Goal: Task Accomplishment & Management: Complete application form

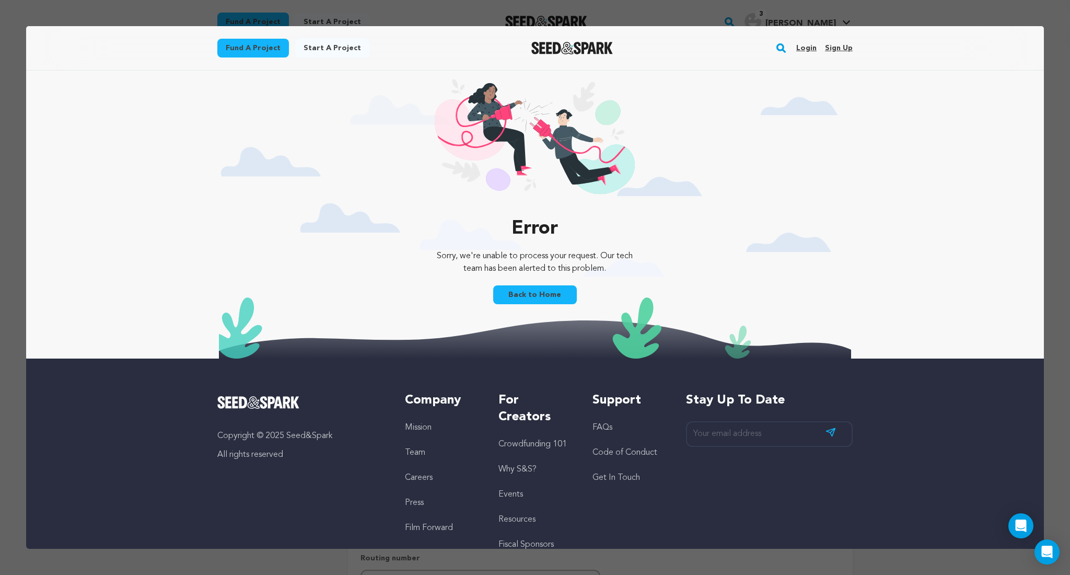
click at [735, 17] on div at bounding box center [535, 287] width 1070 height 575
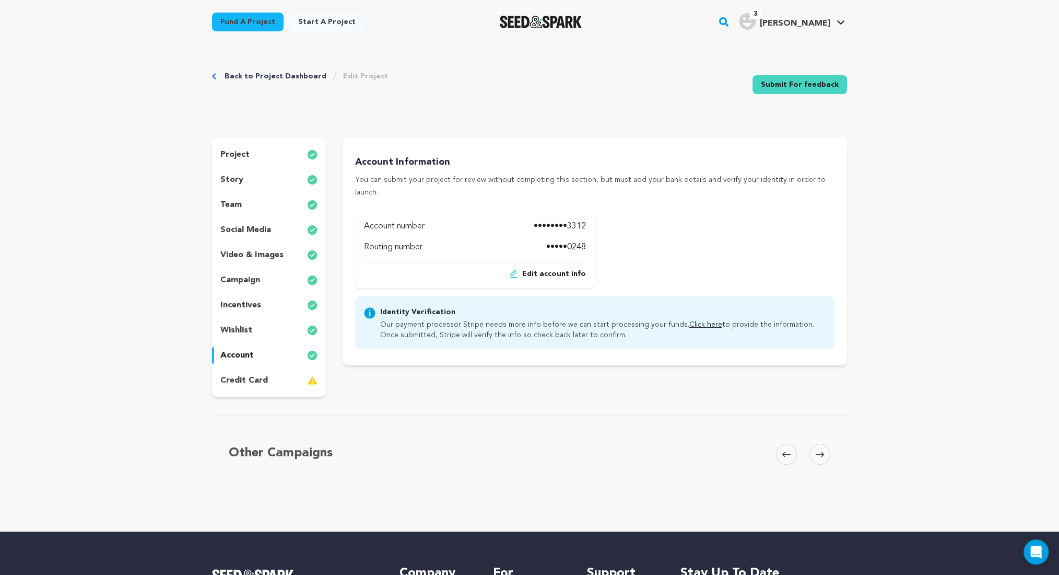
click at [259, 355] on div "account" at bounding box center [269, 355] width 114 height 17
click at [692, 321] on link "Click here" at bounding box center [706, 324] width 33 height 7
click at [251, 379] on p "credit card" at bounding box center [244, 380] width 48 height 13
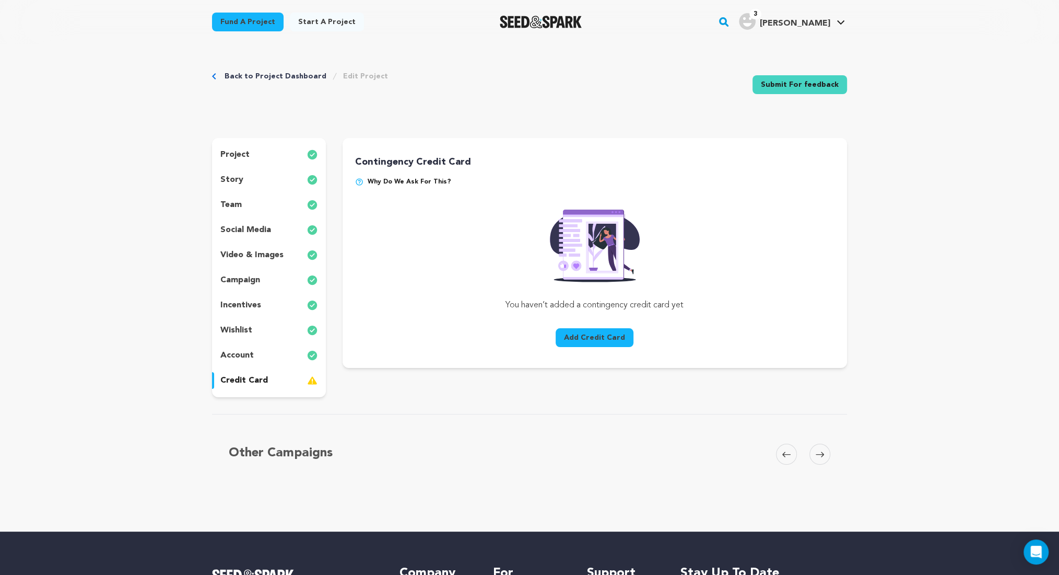
click at [590, 337] on button "Add Credit Card" at bounding box center [595, 337] width 78 height 19
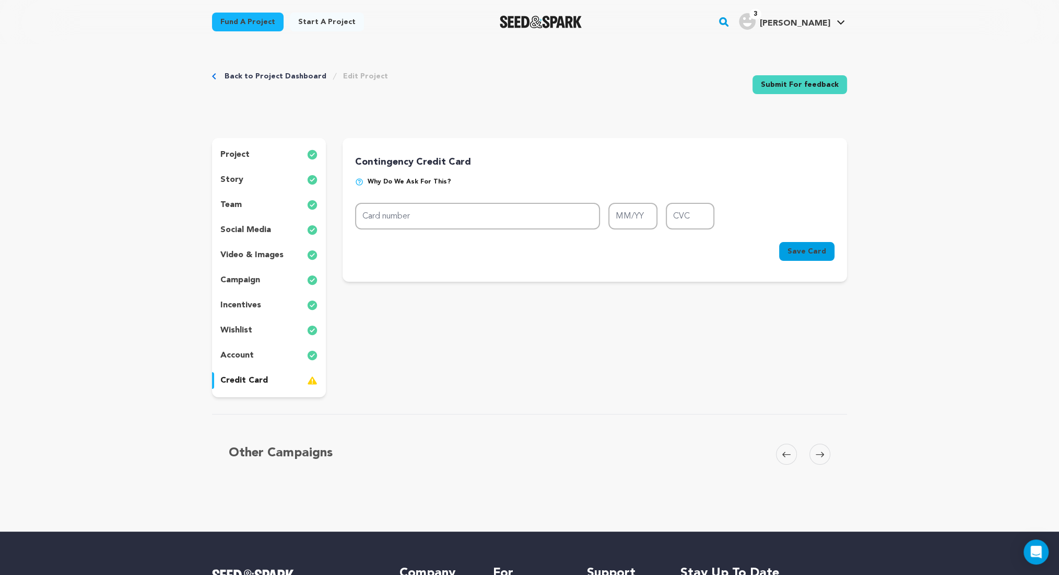
click at [510, 201] on div "Contingency Credit Card Why do we ask for this? Card number MM/YY CVC Card numb…" at bounding box center [595, 210] width 480 height 110
click at [508, 211] on input "Card number" at bounding box center [477, 216] width 245 height 27
type input "5147 3540 0379 0841"
type input "01/27"
type input "507"
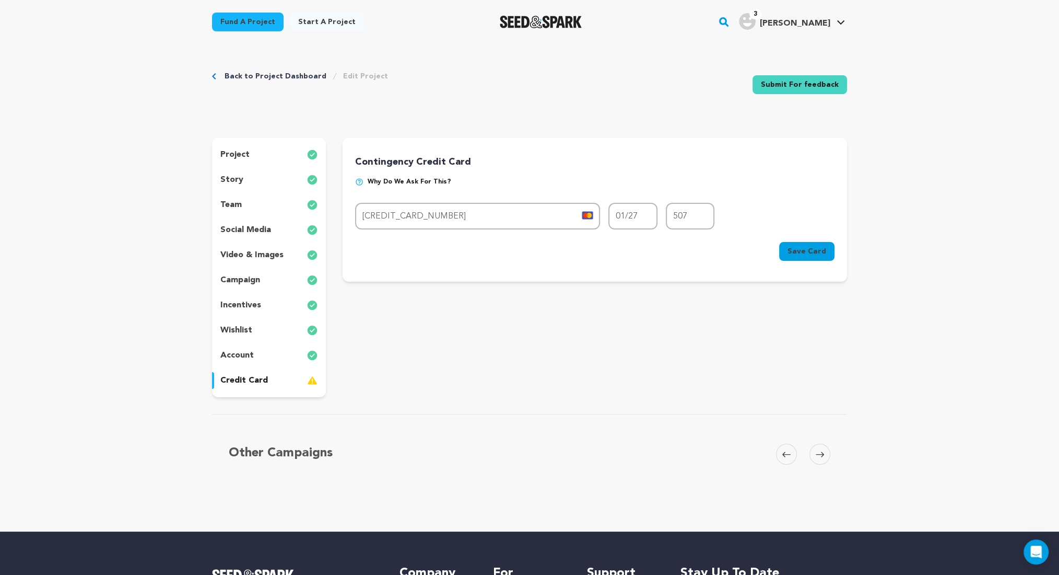
click at [789, 251] on button "Save Card" at bounding box center [806, 251] width 55 height 19
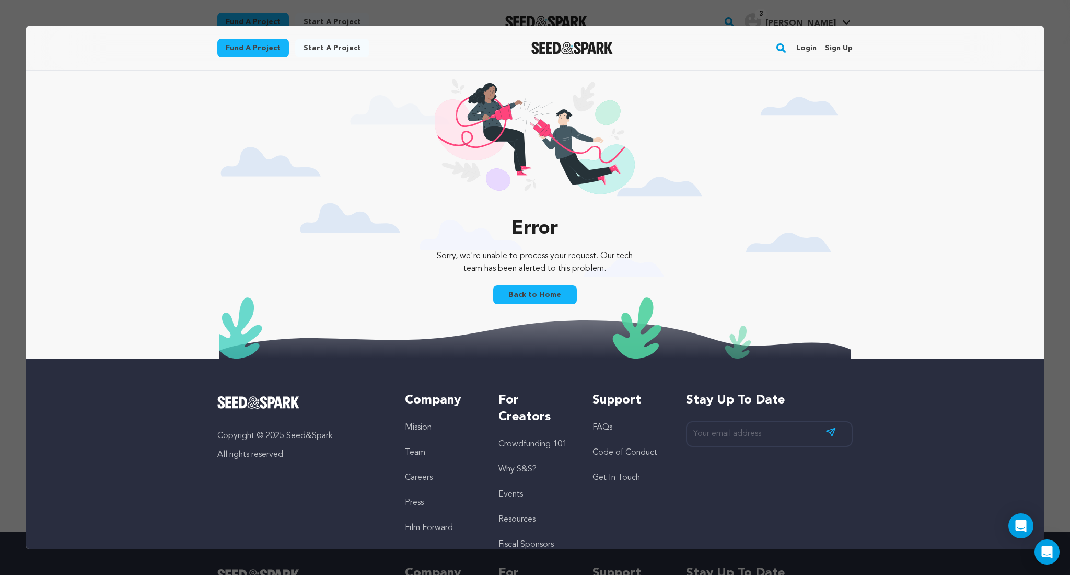
click at [523, 298] on link "Back to Home" at bounding box center [535, 294] width 84 height 19
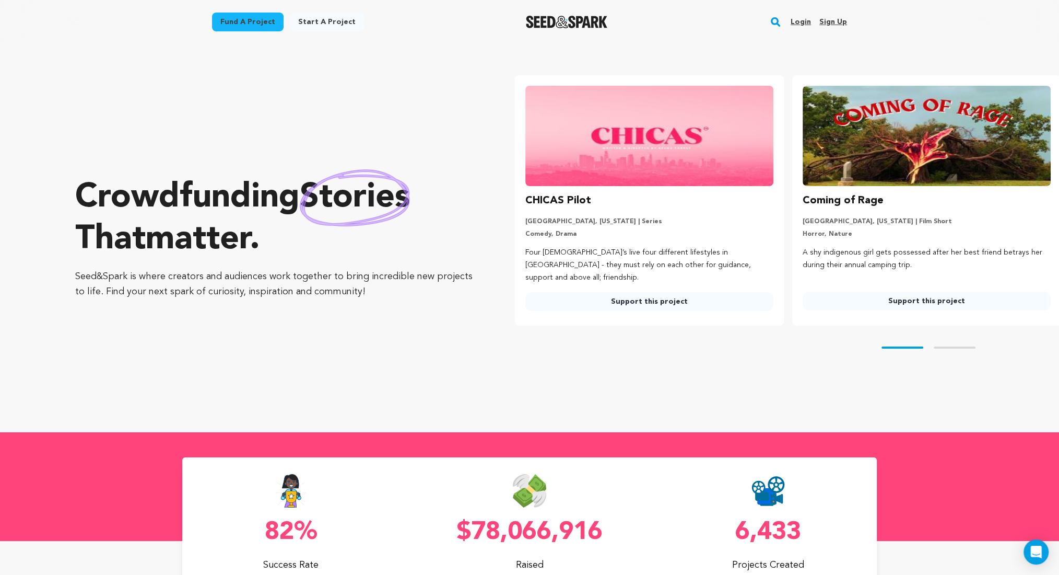
click at [797, 24] on link "Login" at bounding box center [801, 22] width 20 height 17
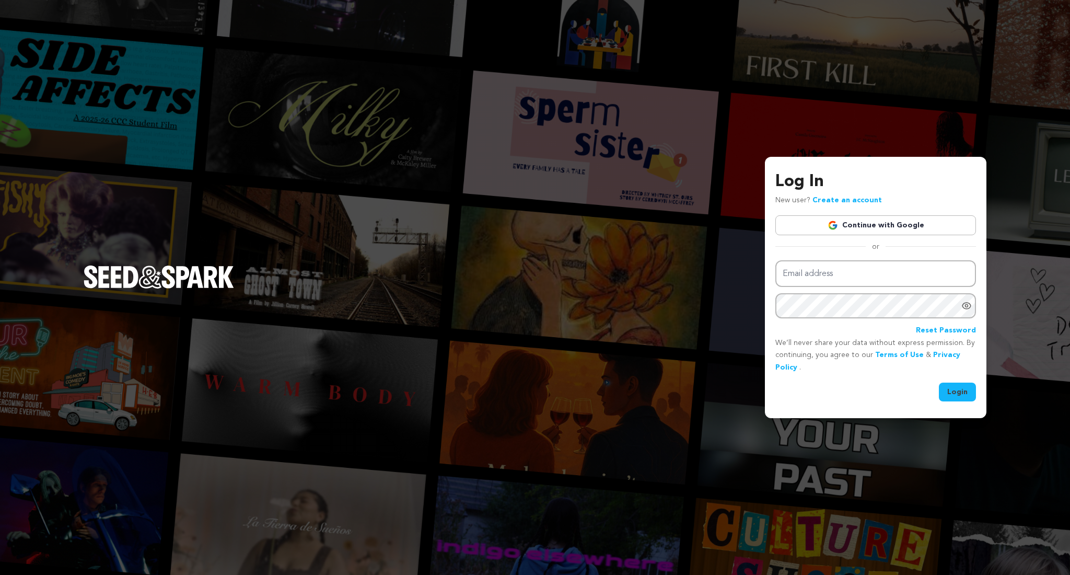
type input "[EMAIL_ADDRESS][DOMAIN_NAME]"
click at [962, 392] on button "Login" at bounding box center [957, 391] width 37 height 19
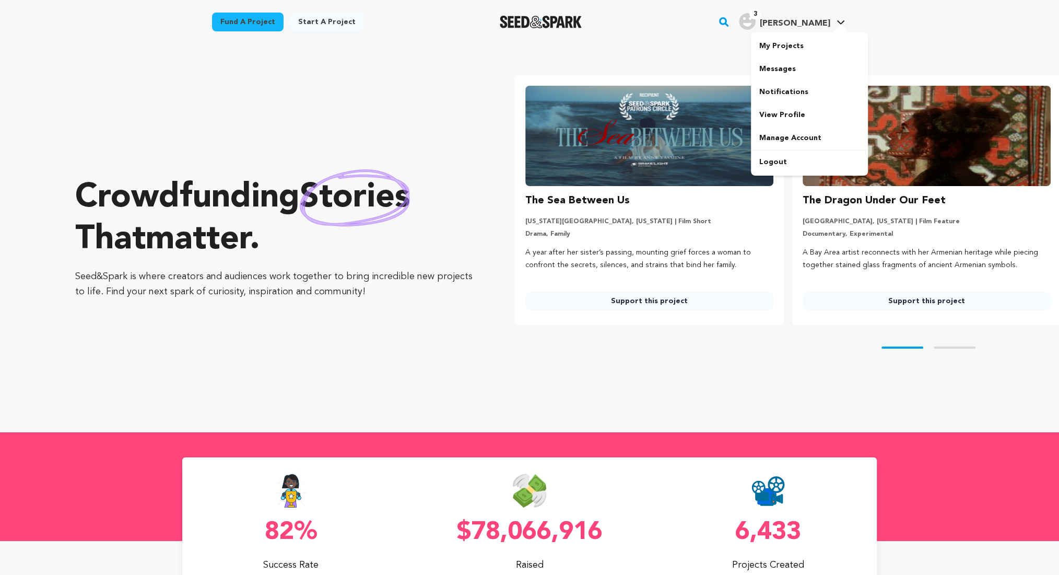
click at [830, 20] on span "[PERSON_NAME]" at bounding box center [795, 23] width 71 height 8
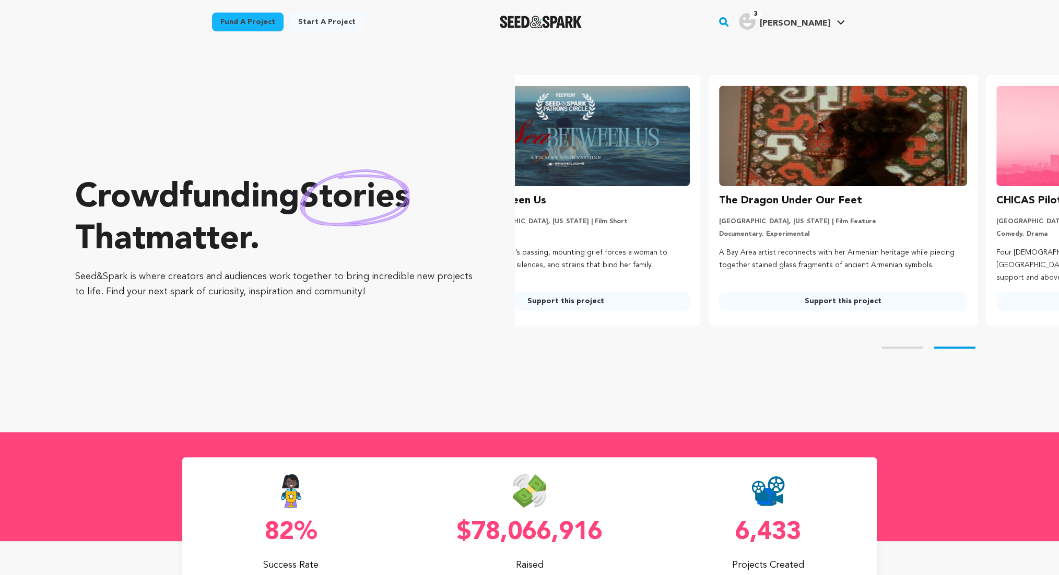
scroll to position [0, 188]
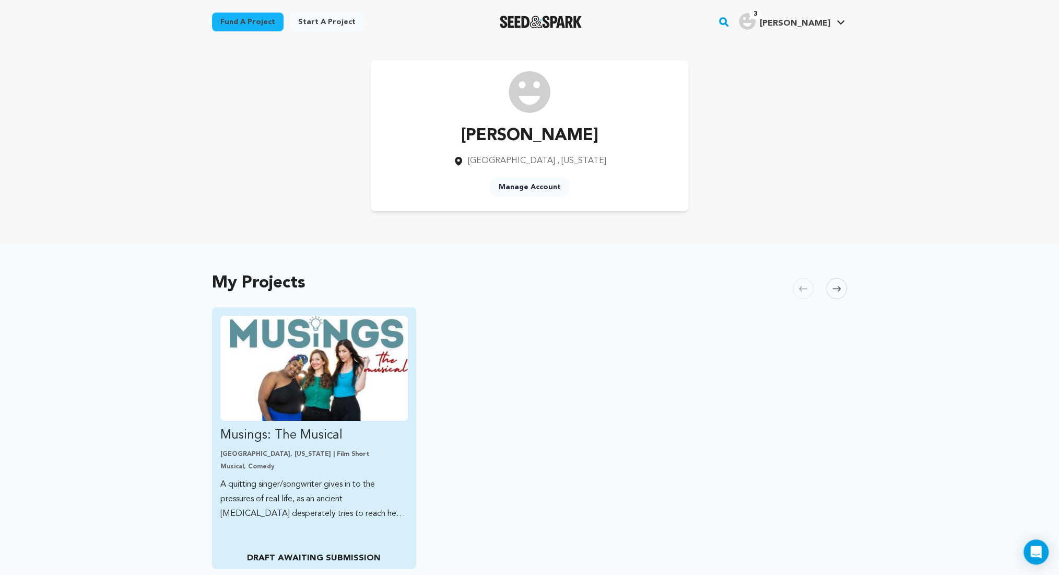
click at [273, 459] on div "Sarasota, Florida | Film Short Musical, Comedy" at bounding box center [314, 460] width 188 height 21
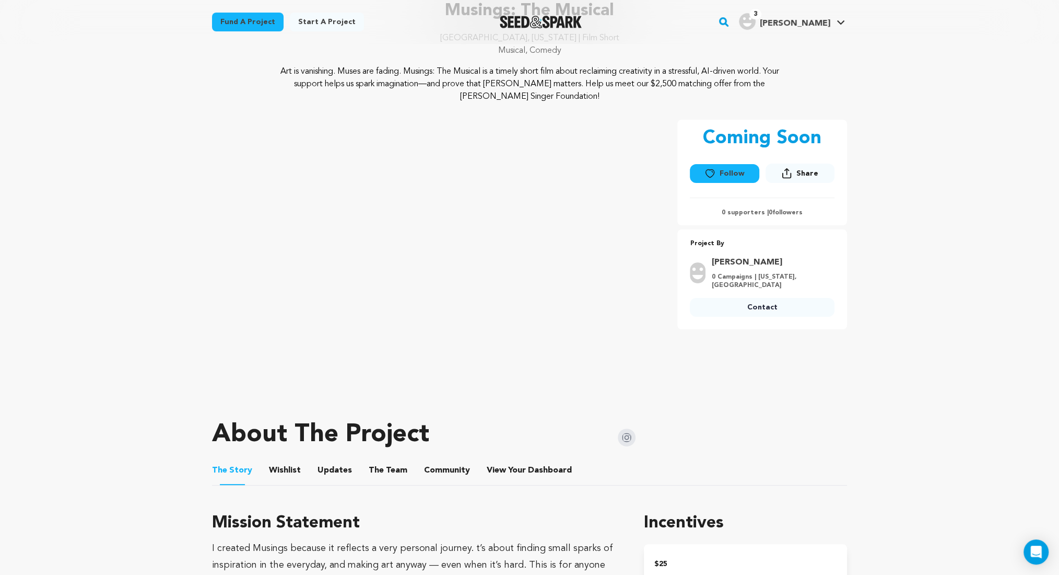
scroll to position [326, 0]
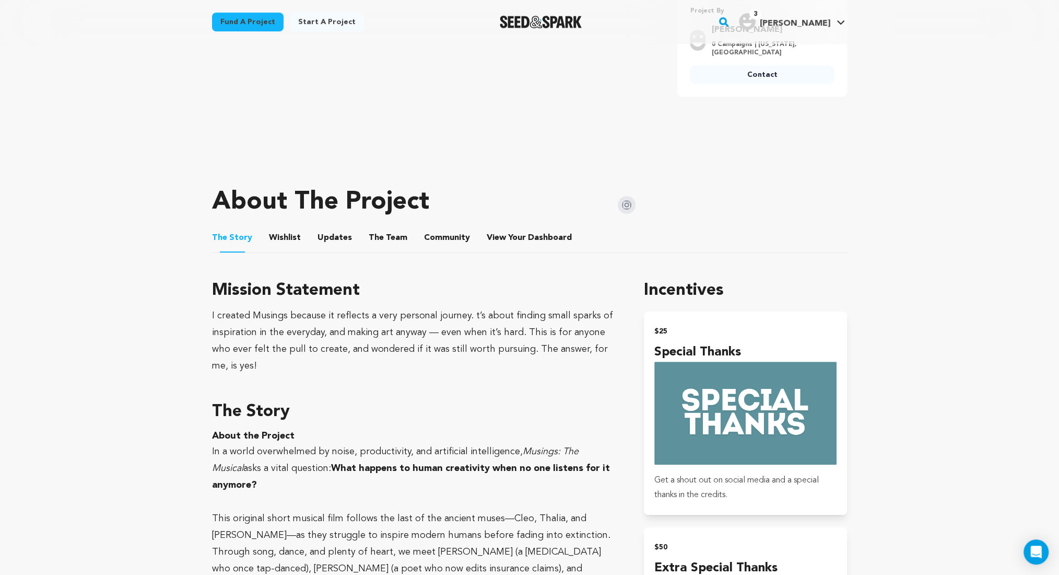
click at [286, 244] on button "Wishlist" at bounding box center [285, 239] width 25 height 25
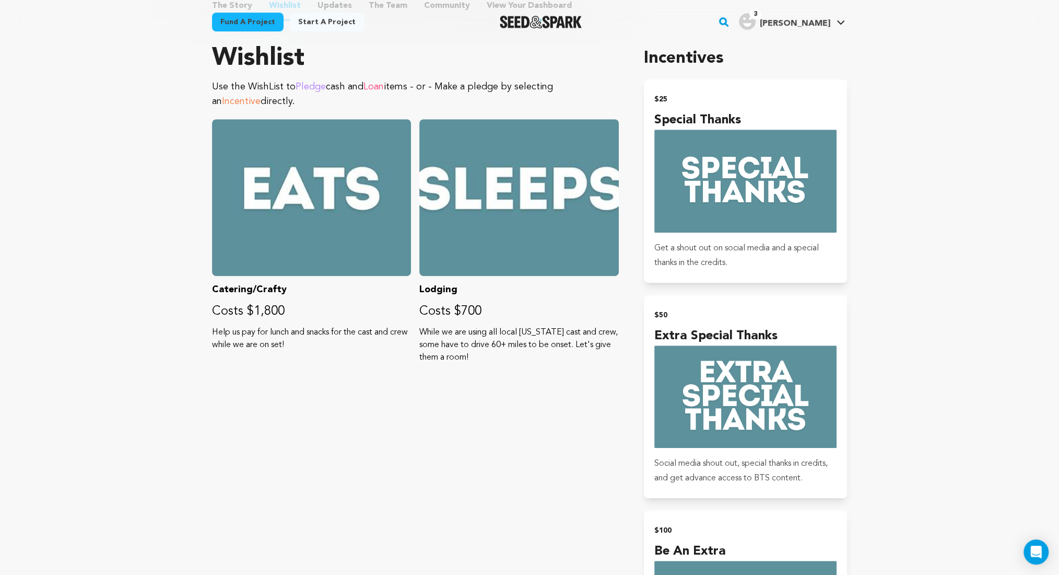
scroll to position [326, 0]
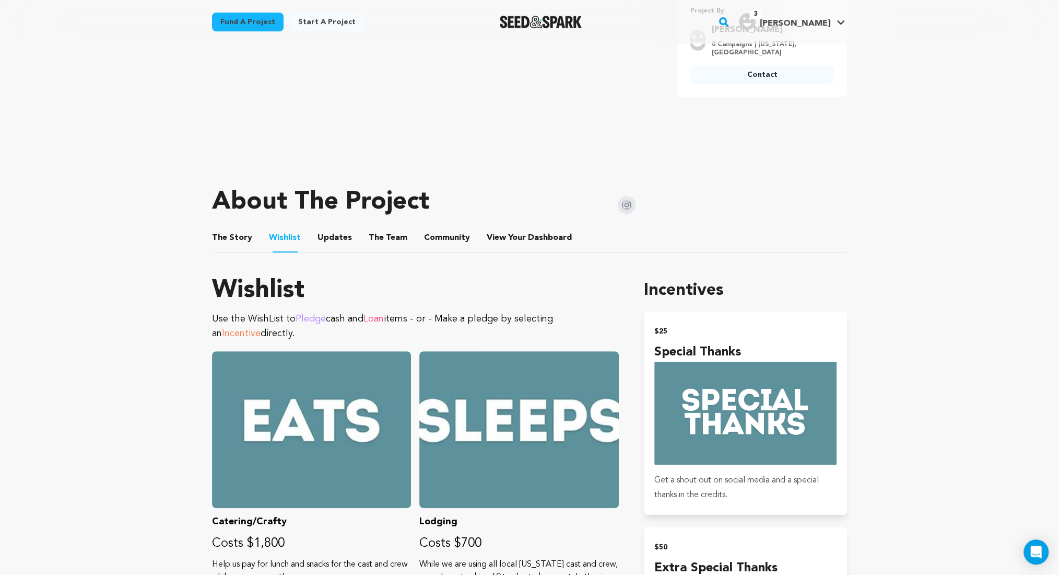
click at [312, 244] on ul "The Story The Story Wishlist Wishlist Updates Updates The Team The Team Communi…" at bounding box center [529, 238] width 635 height 30
click at [336, 230] on button "Updates" at bounding box center [334, 239] width 25 height 25
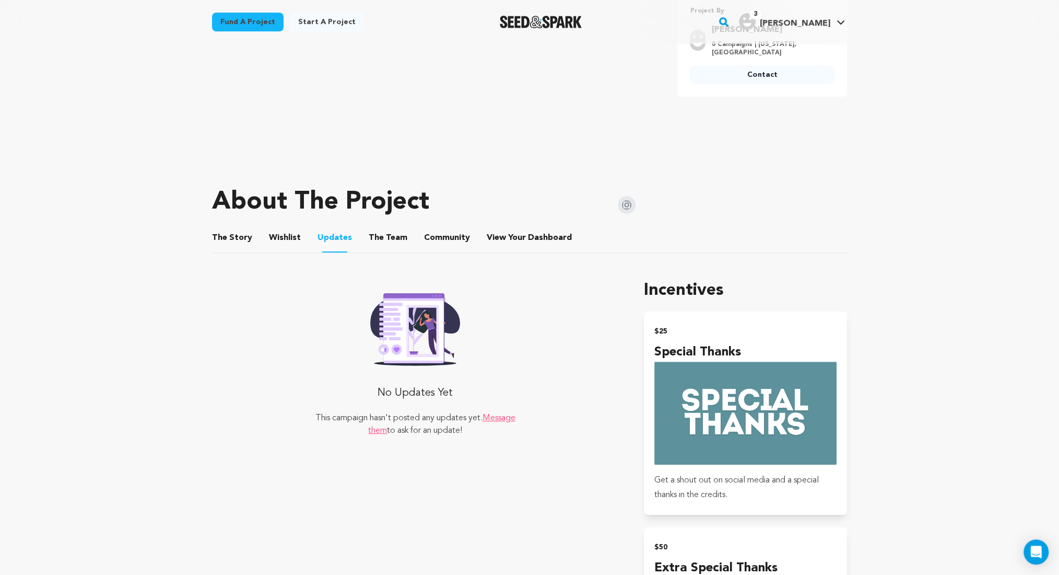
click at [383, 246] on button "The Team" at bounding box center [388, 239] width 25 height 25
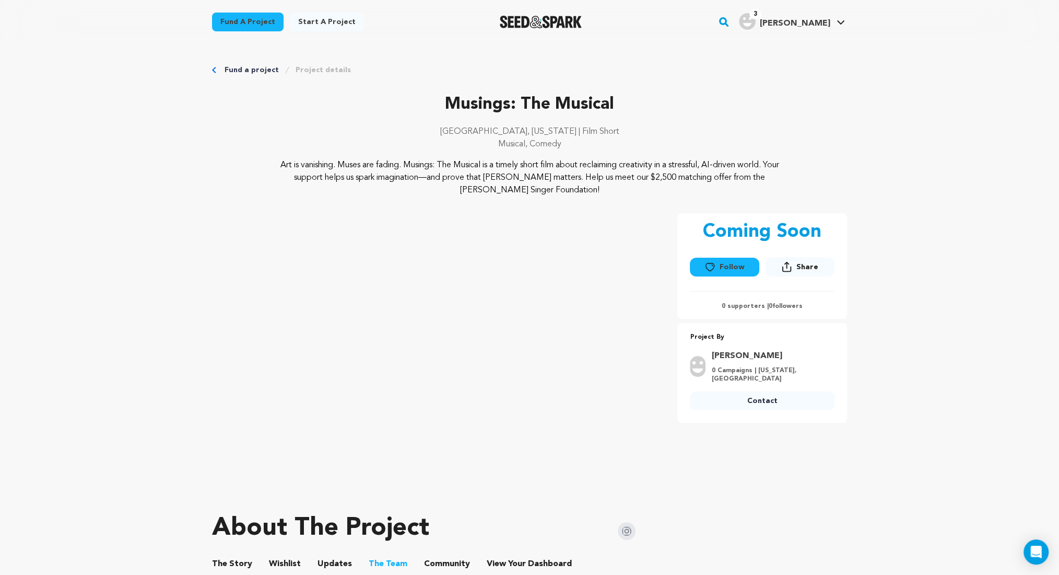
scroll to position [232, 0]
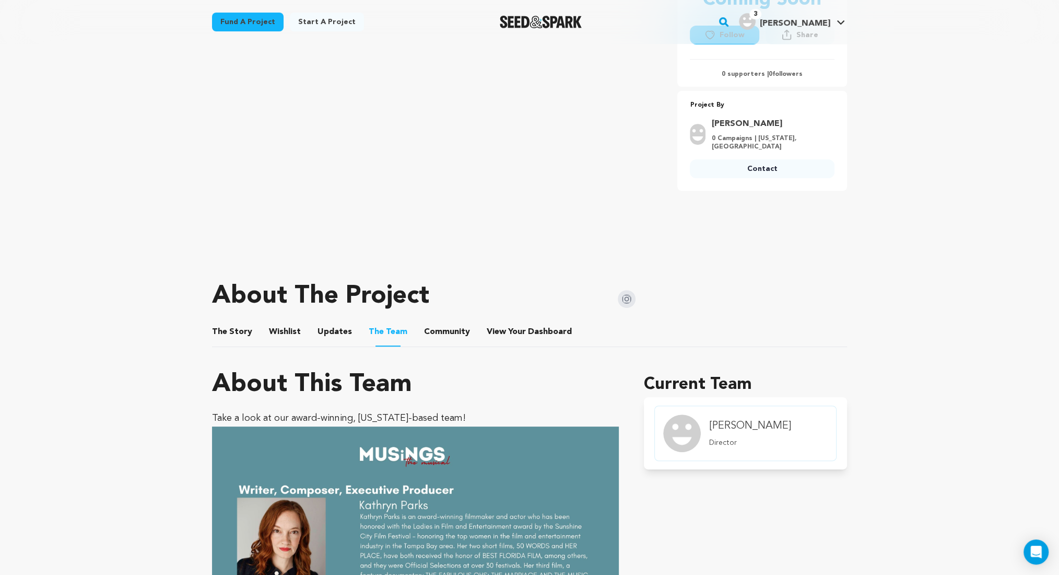
click at [435, 338] on button "Community" at bounding box center [447, 333] width 25 height 25
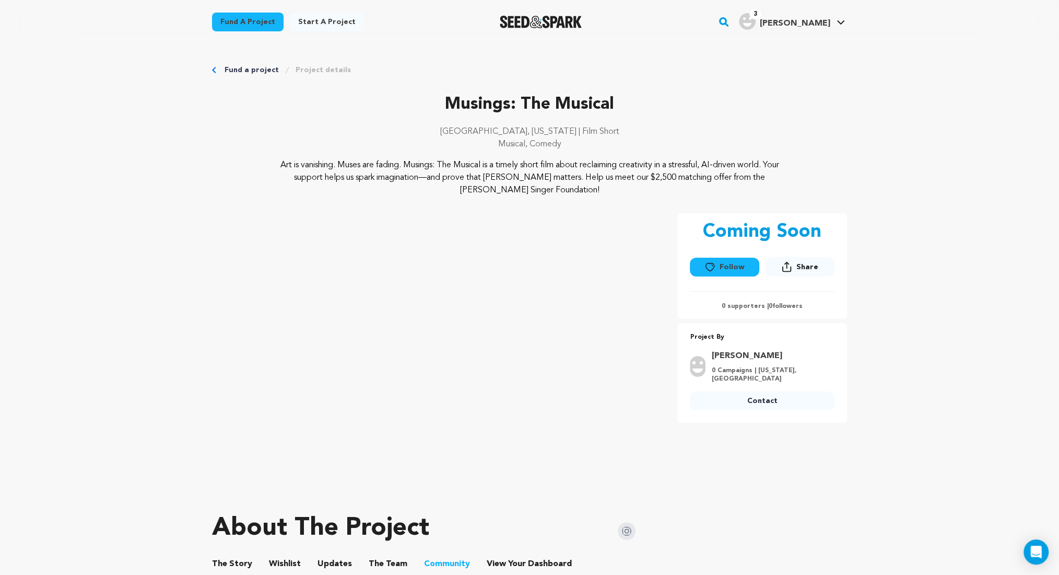
scroll to position [232, 0]
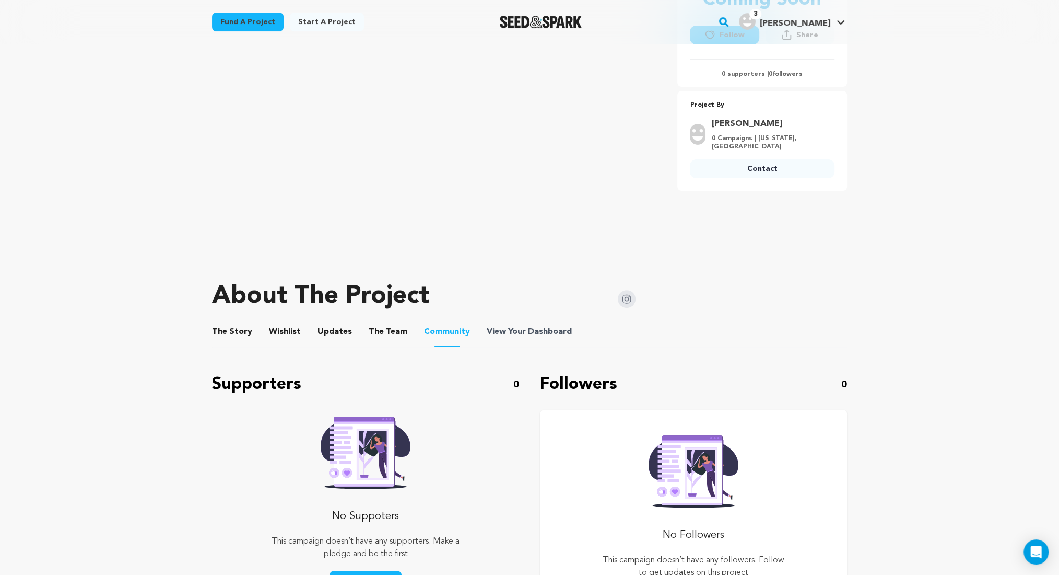
click at [540, 335] on span "Dashboard" at bounding box center [550, 331] width 44 height 13
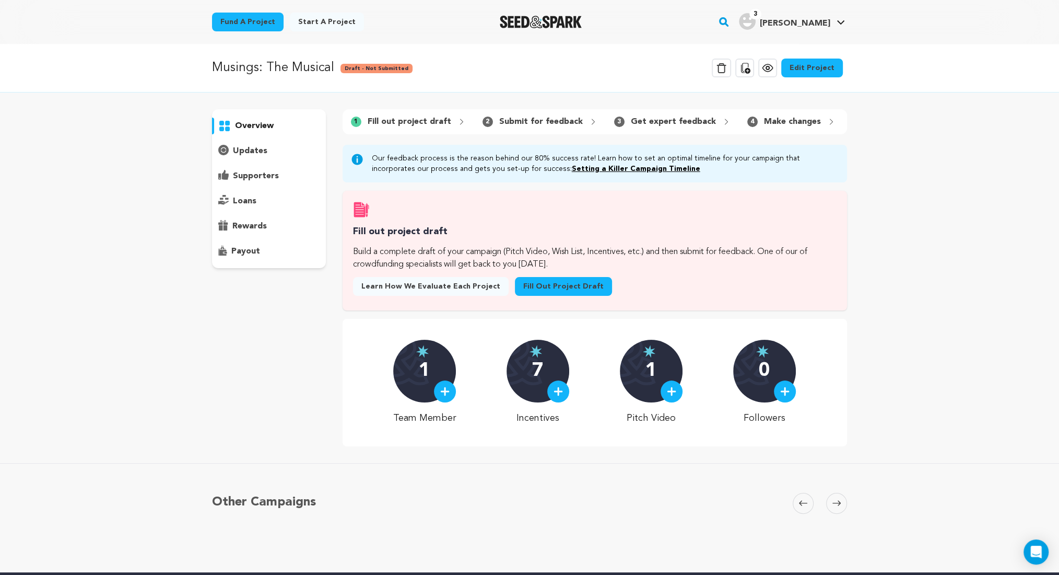
click at [384, 67] on span "Draft - Not Submitted" at bounding box center [377, 68] width 72 height 9
click at [832, 67] on link "Edit Project" at bounding box center [813, 68] width 62 height 19
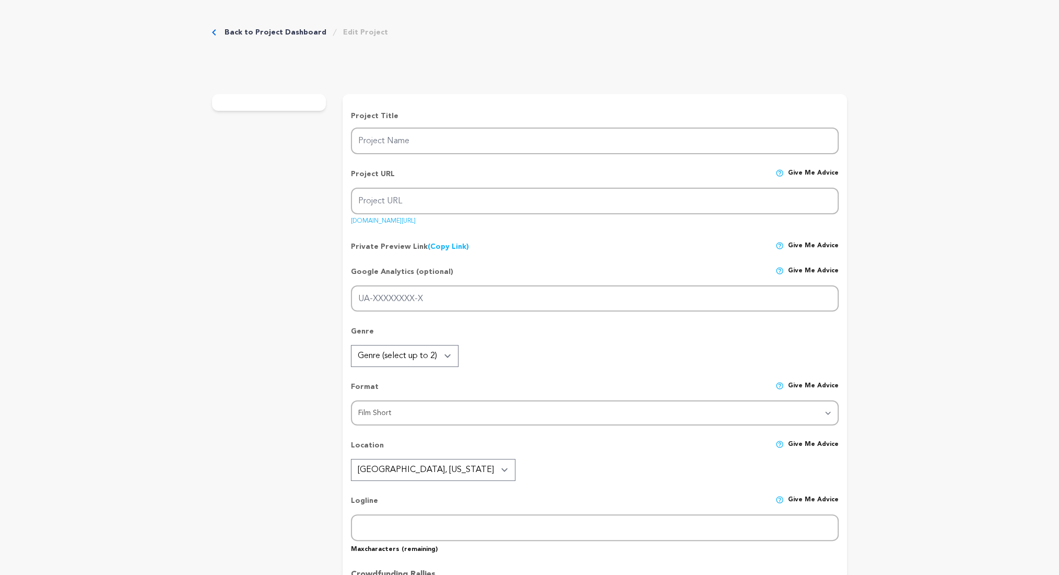
type input "Musings: The Musical"
type input "musings-the-musical"
type input "A quitting singer/songwriter gives in to the pressures of real life, as an anci…"
type textarea "Art is vanishing. Muses are fading. Musings: The Musical is a timely short film…"
type textarea "I created Musings because it reflects a very personal journey. t’s about findin…"
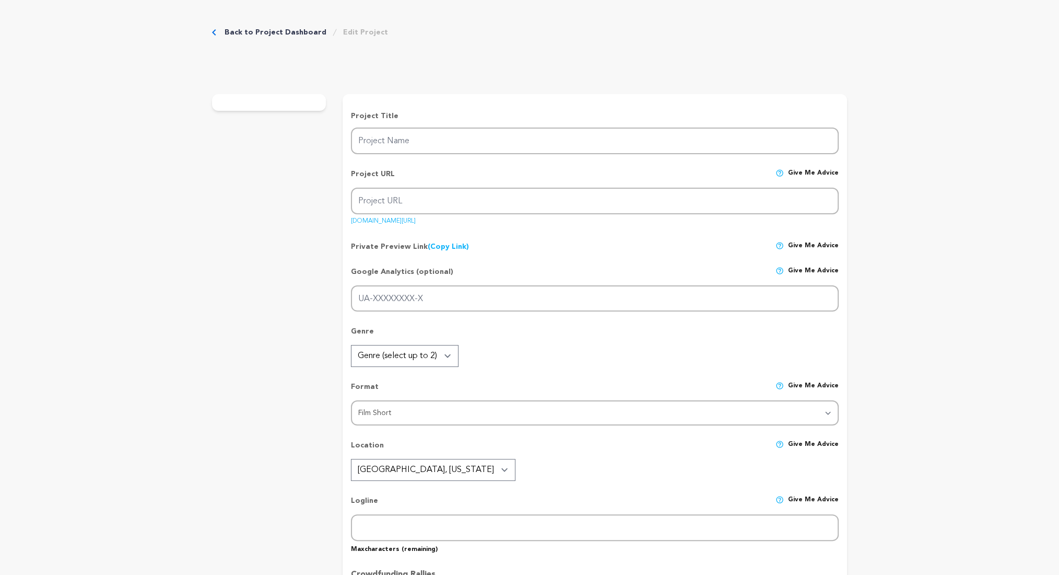
type textarea "Film Florida, Women in Film and Television Florida, From the Heart Productions"
radio input "true"
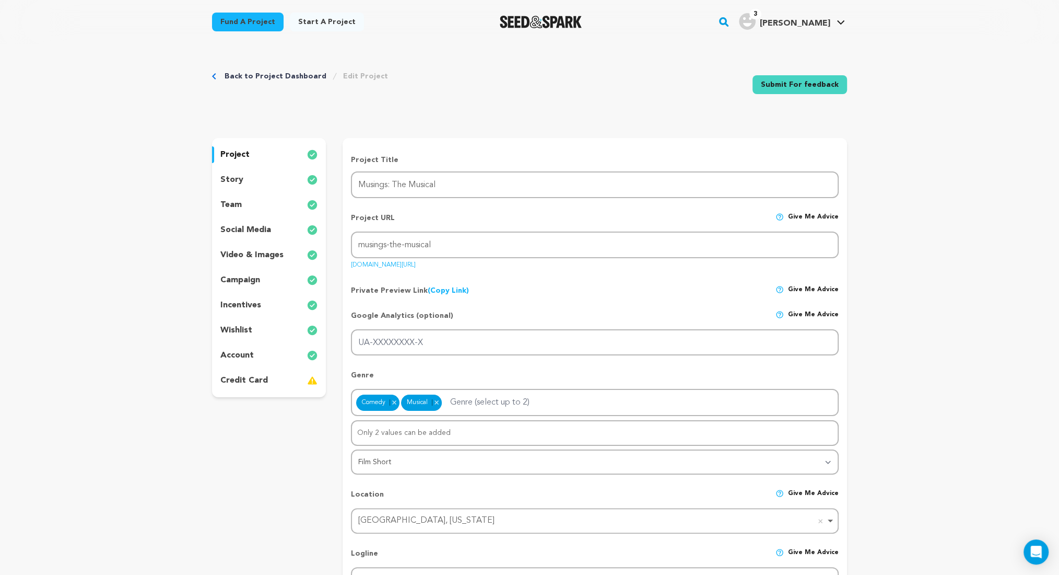
click at [250, 382] on p "credit card" at bounding box center [244, 380] width 48 height 13
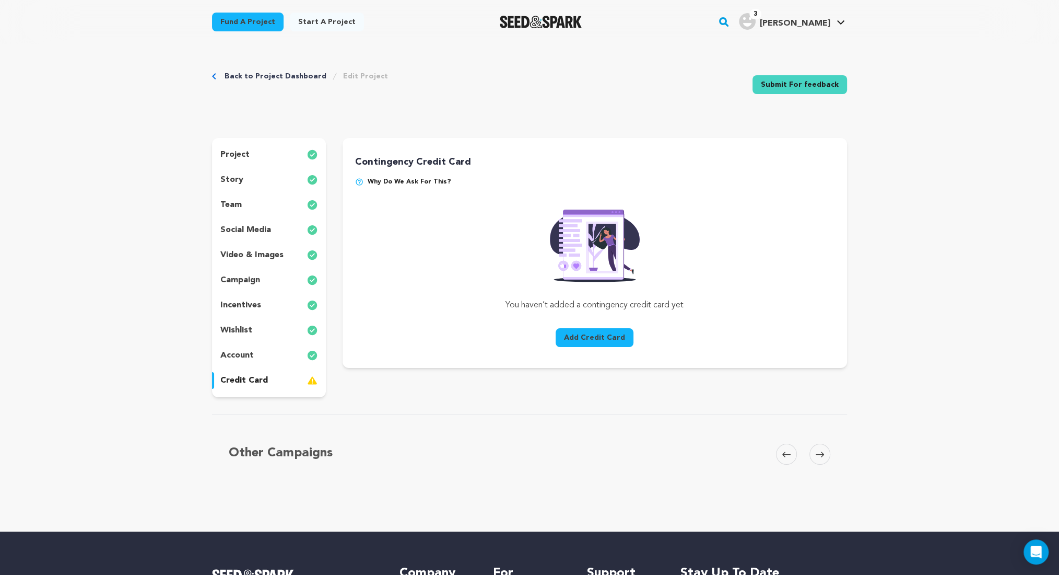
click at [578, 343] on button "Add Credit Card" at bounding box center [595, 337] width 78 height 19
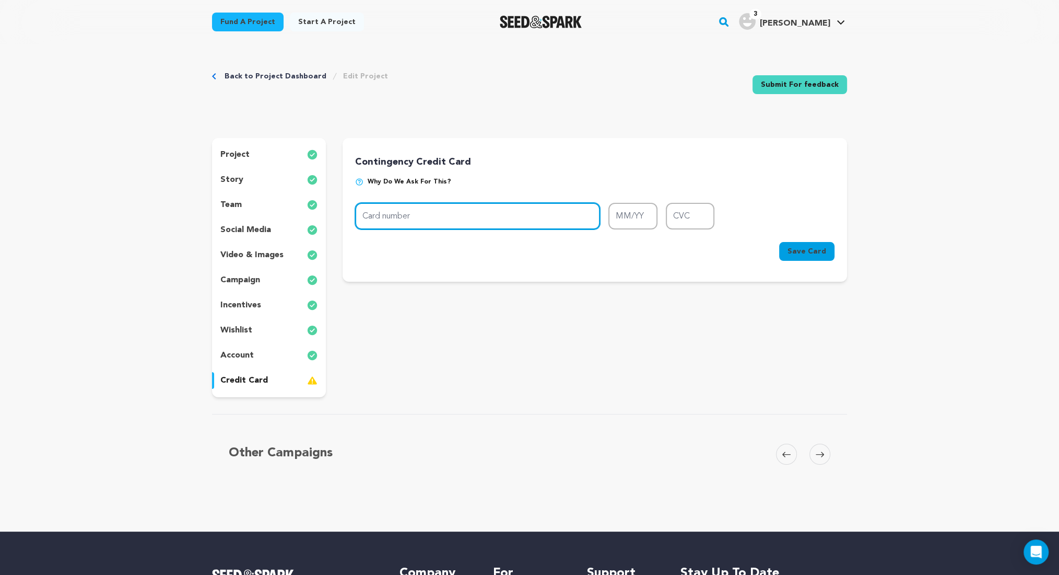
click at [473, 208] on input "Card number" at bounding box center [477, 216] width 245 height 27
type input "5147 3540 0379 0841"
type input "01/27"
type input "507"
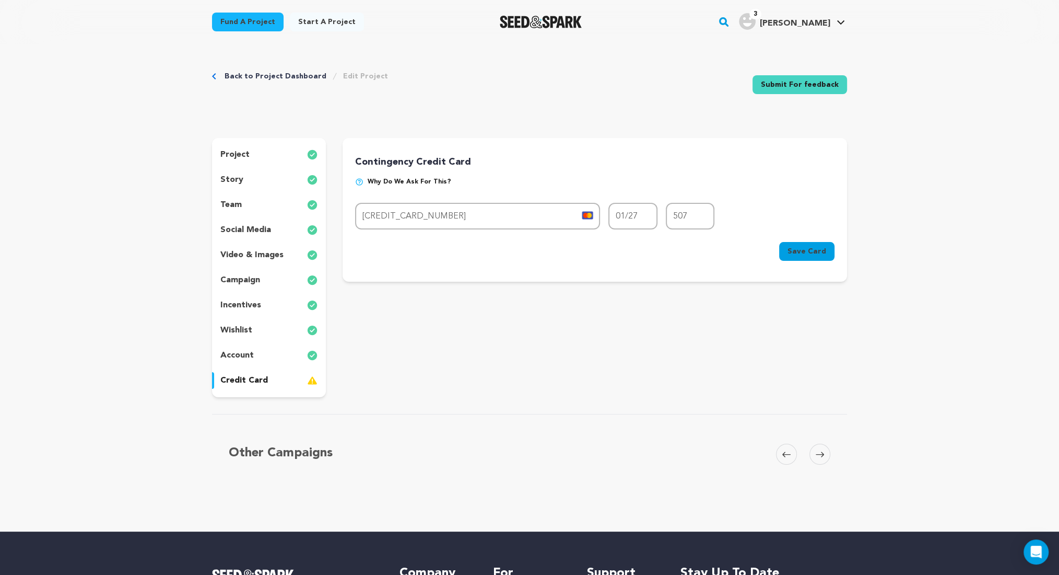
click at [805, 249] on span "Save Card" at bounding box center [807, 251] width 39 height 10
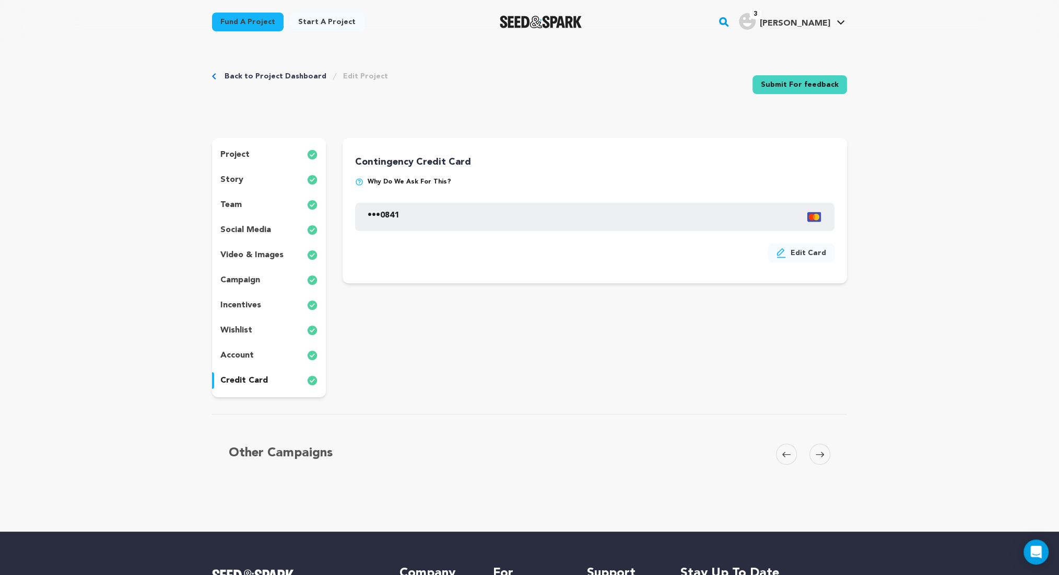
click at [231, 181] on p "story" at bounding box center [231, 179] width 23 height 13
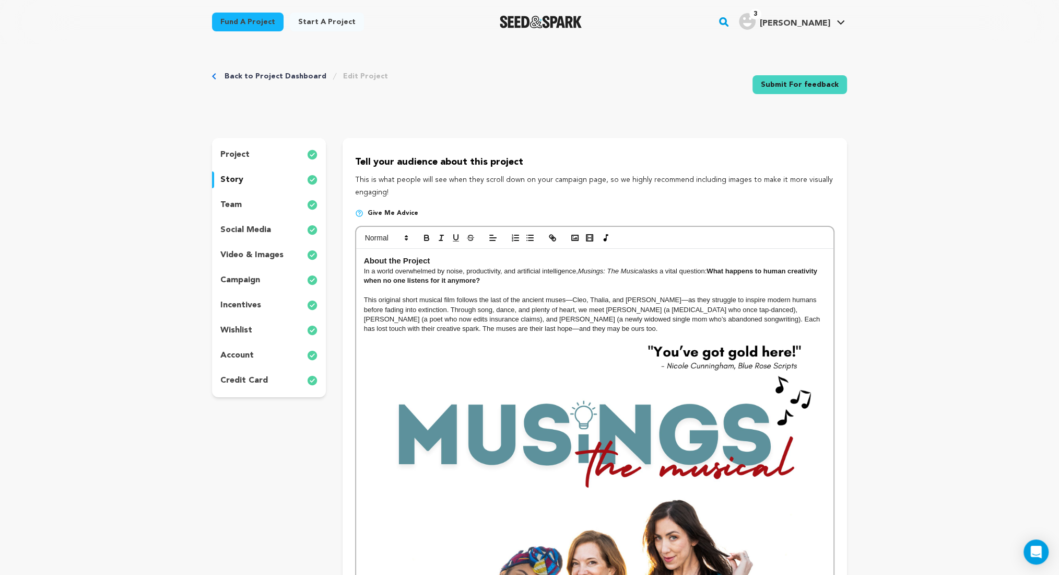
click at [244, 153] on p "project" at bounding box center [234, 154] width 29 height 13
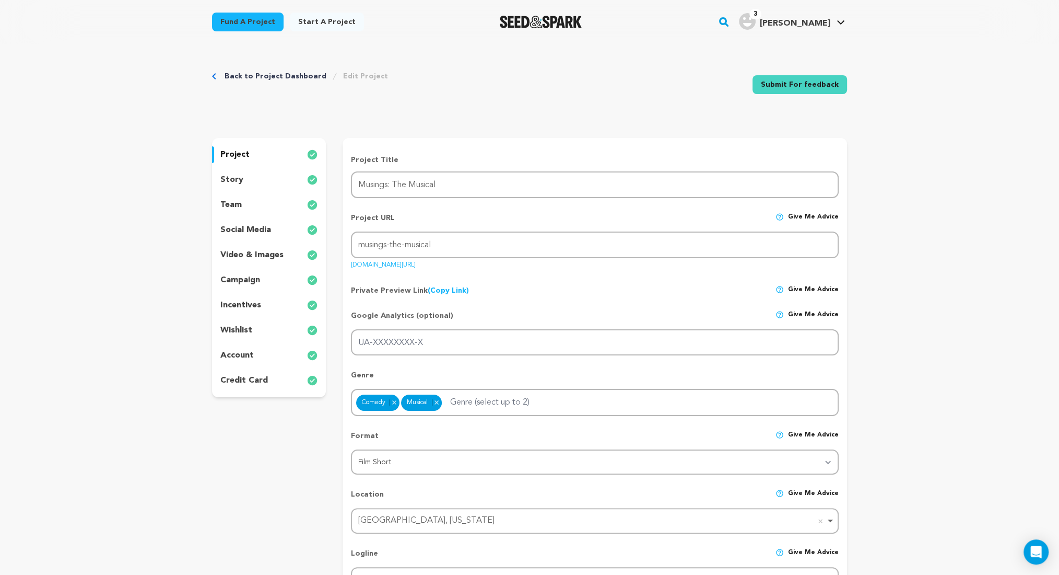
click at [234, 184] on p "story" at bounding box center [231, 179] width 23 height 13
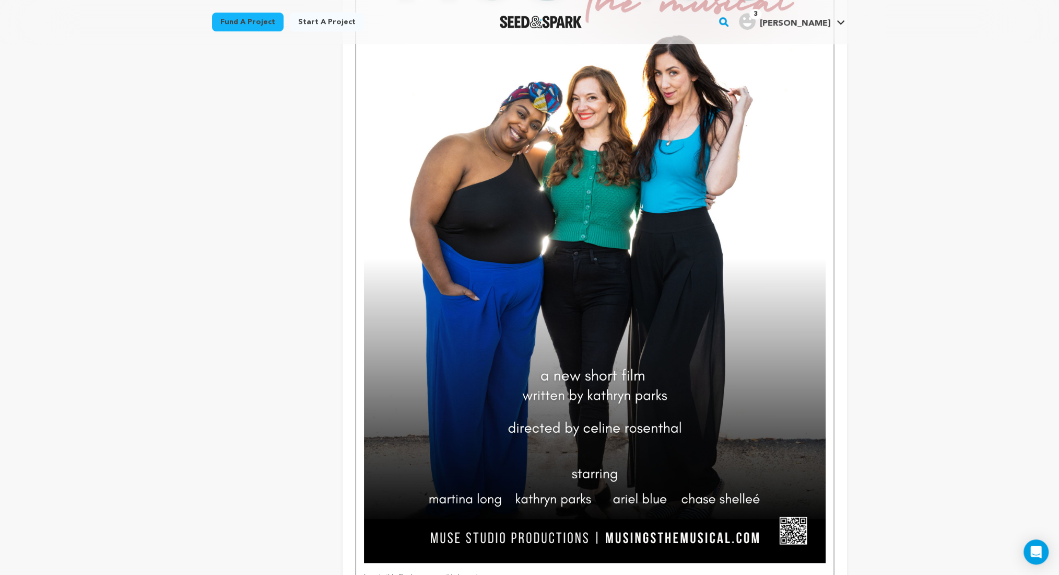
scroll to position [696, 0]
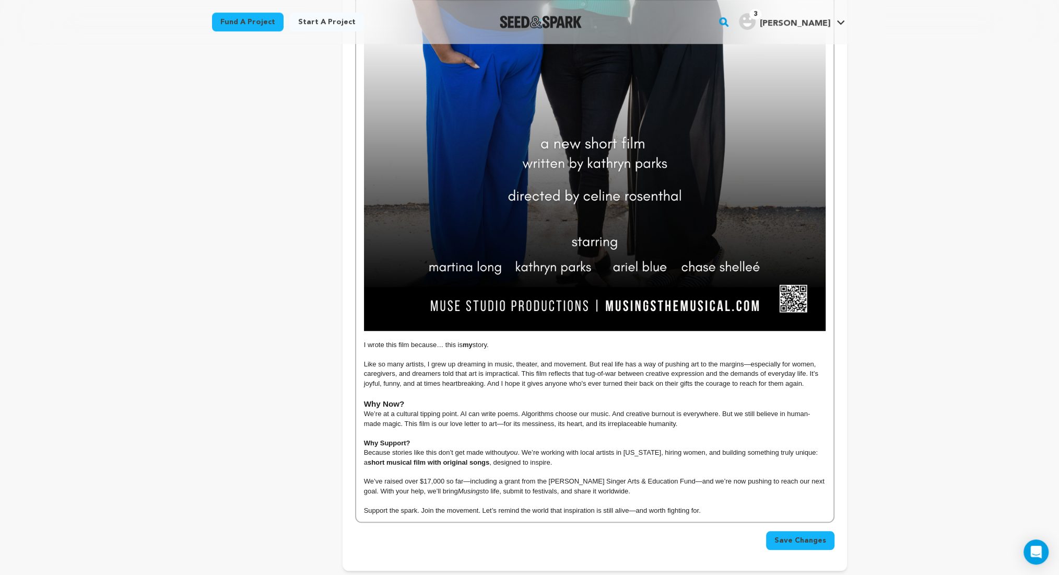
click at [812, 481] on p "We’ve raised over $17,000 so far—including a grant from the Johnson Singer Arts…" at bounding box center [595, 485] width 462 height 19
drag, startPoint x: 672, startPoint y: 480, endPoint x: 470, endPoint y: 484, distance: 202.2
click at [470, 484] on p "We’ve raised over $17,000 so far—including a grant from the Johnson Singer Arts…" at bounding box center [595, 485] width 462 height 19
click at [605, 480] on p "We’ve raised over $17,000 so far and we’re now pushing to reach our next goal. …" at bounding box center [595, 485] width 462 height 19
click at [621, 463] on p "Because stories like this don’t get made without you . We’re working with local…" at bounding box center [595, 457] width 462 height 19
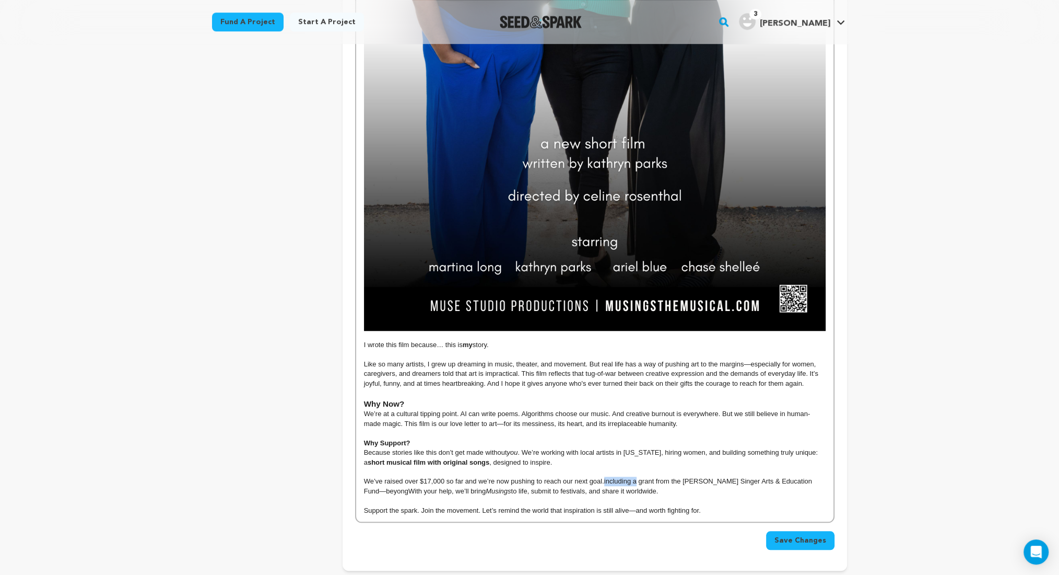
drag, startPoint x: 638, startPoint y: 479, endPoint x: 606, endPoint y: 479, distance: 31.9
click at [606, 479] on span "including a grant from the Johnson Singer Arts & Education Fund—" at bounding box center [589, 485] width 450 height 17
click at [634, 480] on span "We recieved a $1,000 grant from the Johnson Singer Arts & Education Fund—" at bounding box center [590, 485] width 452 height 17
click at [407, 490] on p "We’ve raised over $17,000 so far and we’re now pushing to reach our next goal. …" at bounding box center [595, 485] width 462 height 19
drag, startPoint x: 409, startPoint y: 492, endPoint x: 379, endPoint y: 492, distance: 29.3
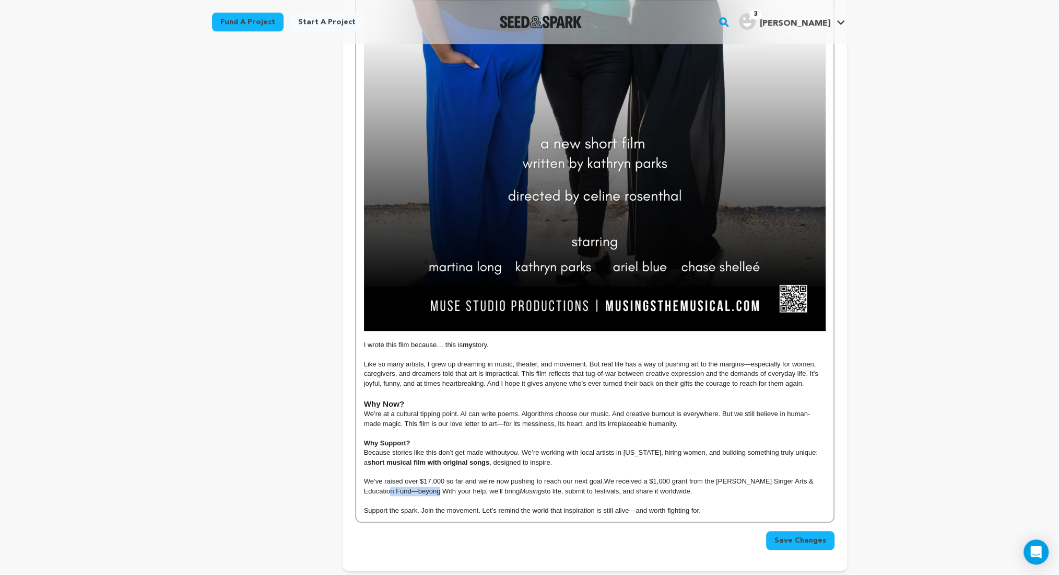
click at [379, 492] on p "We’ve raised over $17,000 so far and we’re now pushing to reach our next goal. …" at bounding box center [595, 485] width 462 height 19
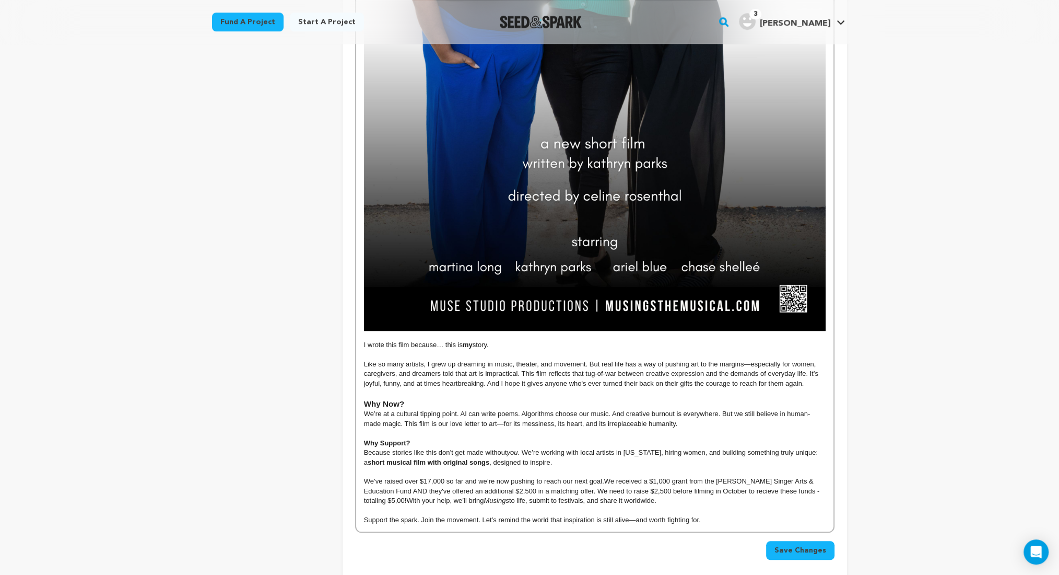
click at [732, 490] on span "We received a $1,000 grant from the Johnson Singer Arts & Education Fund AND th…" at bounding box center [593, 490] width 458 height 27
click at [717, 502] on p "We’ve raised over $17,000 so far and we’re now pushing to reach our next goal. …" at bounding box center [595, 490] width 462 height 29
click at [661, 503] on p "We’ve raised over $17,000 so far and we’re now pushing to reach our next goal. …" at bounding box center [595, 490] width 462 height 29
click at [383, 501] on p "We’ve raised over $17,000 so far and we’re now pushing to reach our next goal. …" at bounding box center [595, 490] width 462 height 29
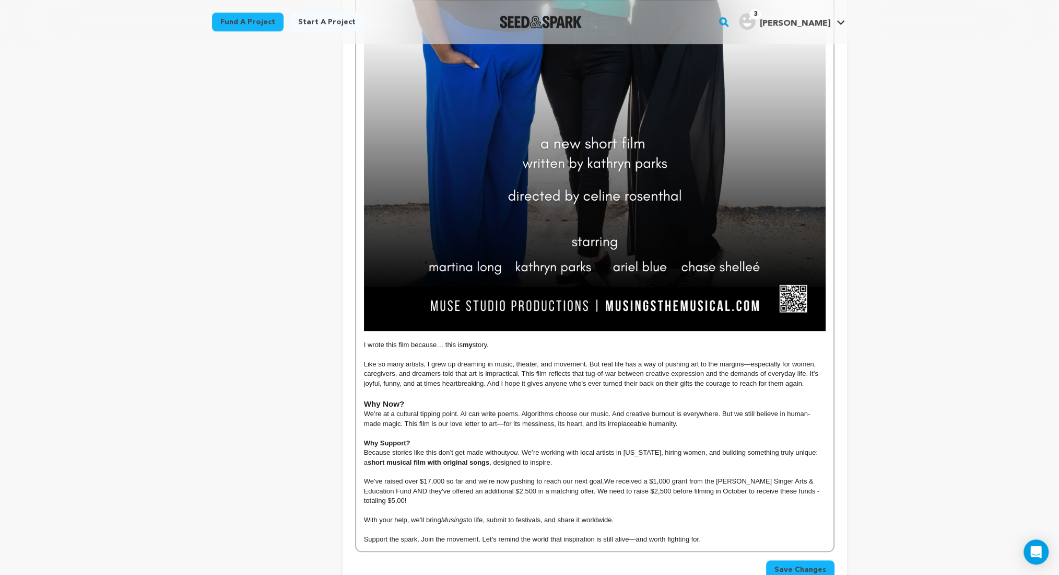
scroll to position [928, 0]
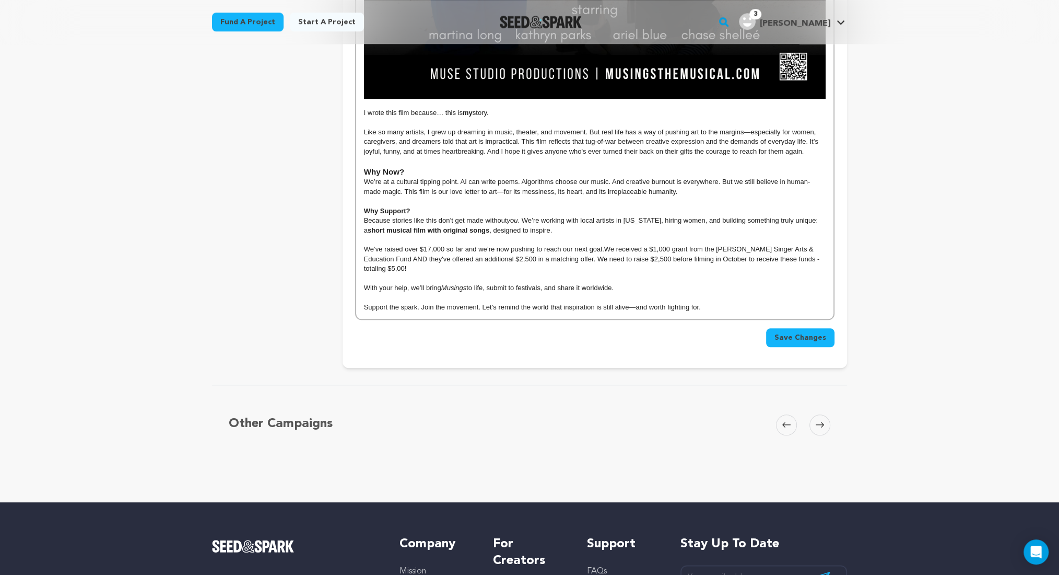
click at [782, 343] on button "Save Changes" at bounding box center [800, 337] width 68 height 19
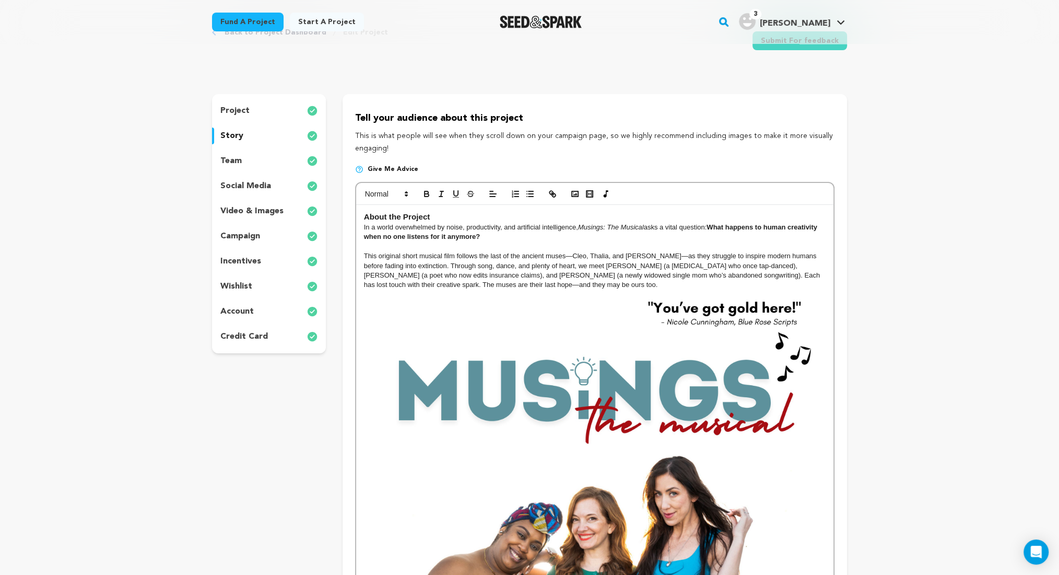
scroll to position [0, 0]
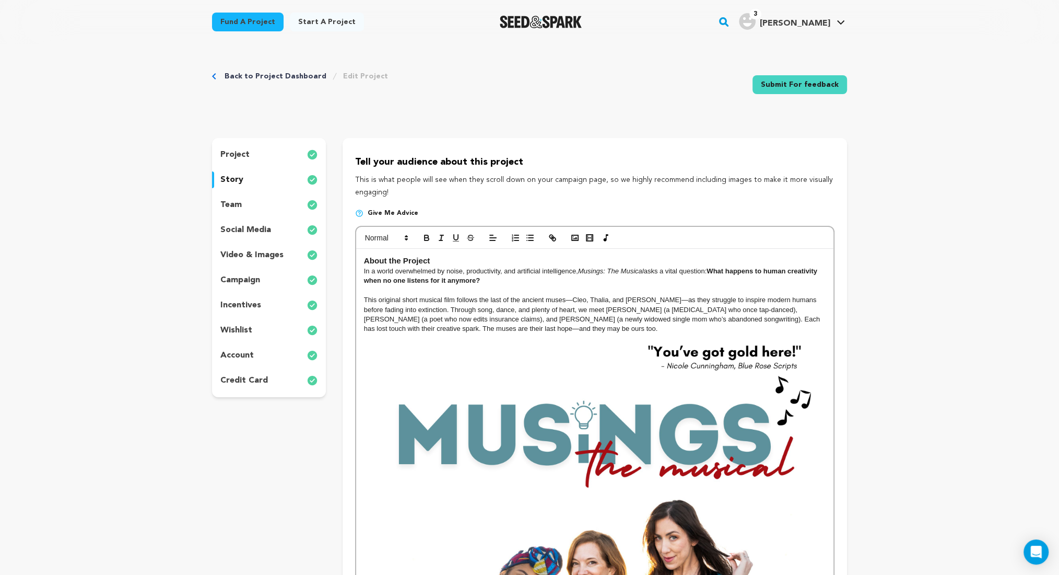
click at [248, 157] on p "project" at bounding box center [234, 154] width 29 height 13
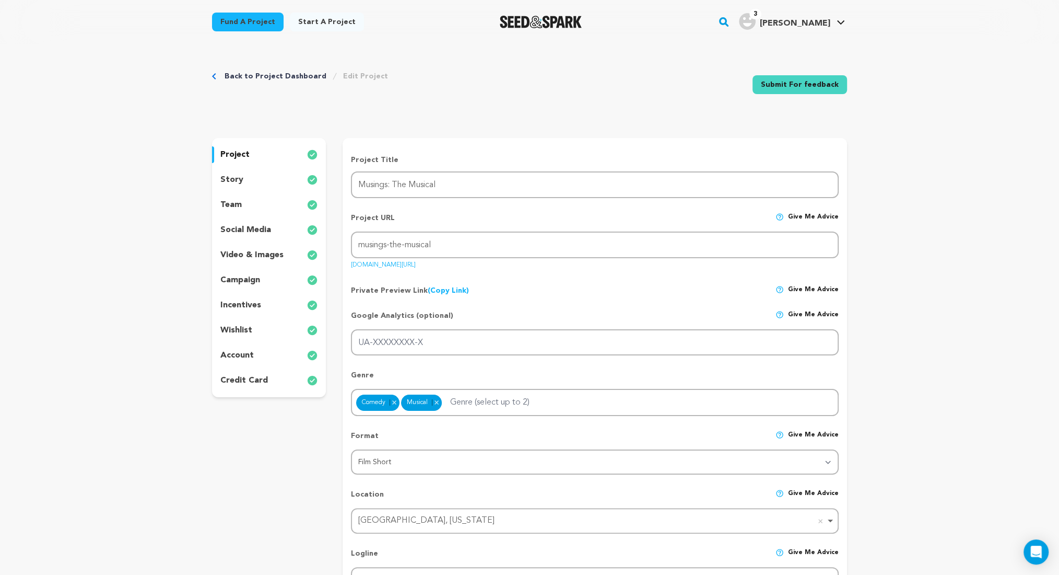
click at [236, 178] on p "story" at bounding box center [231, 179] width 23 height 13
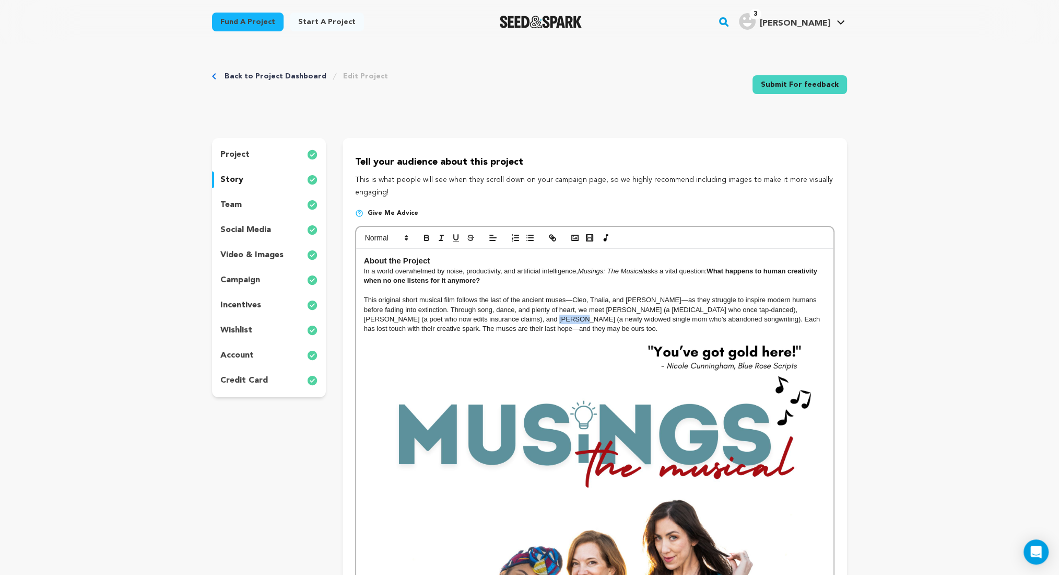
drag, startPoint x: 519, startPoint y: 321, endPoint x: 485, endPoint y: 315, distance: 34.0
click at [492, 318] on p "This original short musical film follows the last of the ancient muses—Cleo, Th…" at bounding box center [595, 314] width 462 height 39
click at [555, 328] on p "This original short musical film follows the last of the ancient muses—Cleo, Th…" at bounding box center [595, 314] width 462 height 39
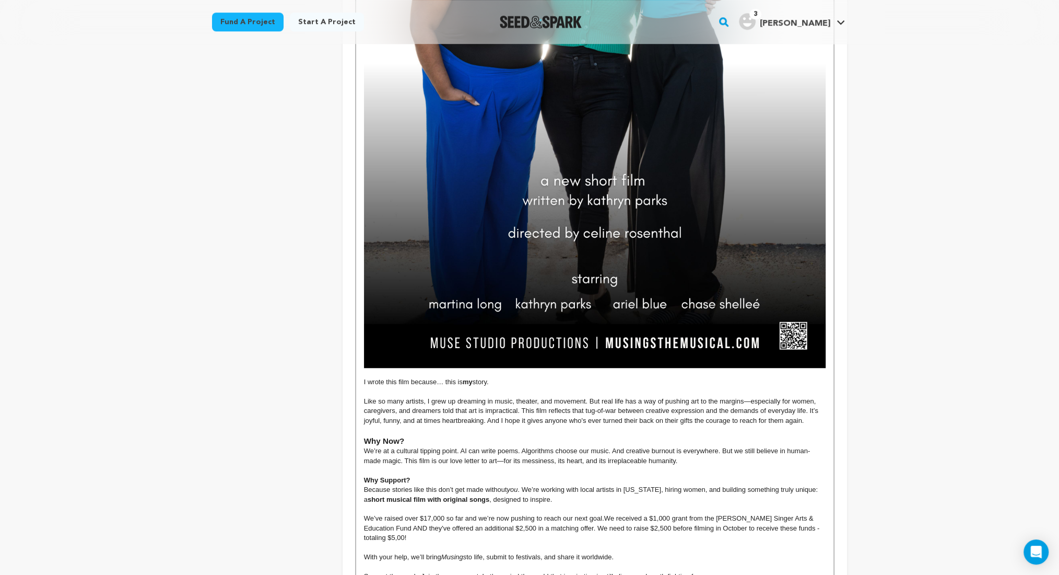
scroll to position [696, 0]
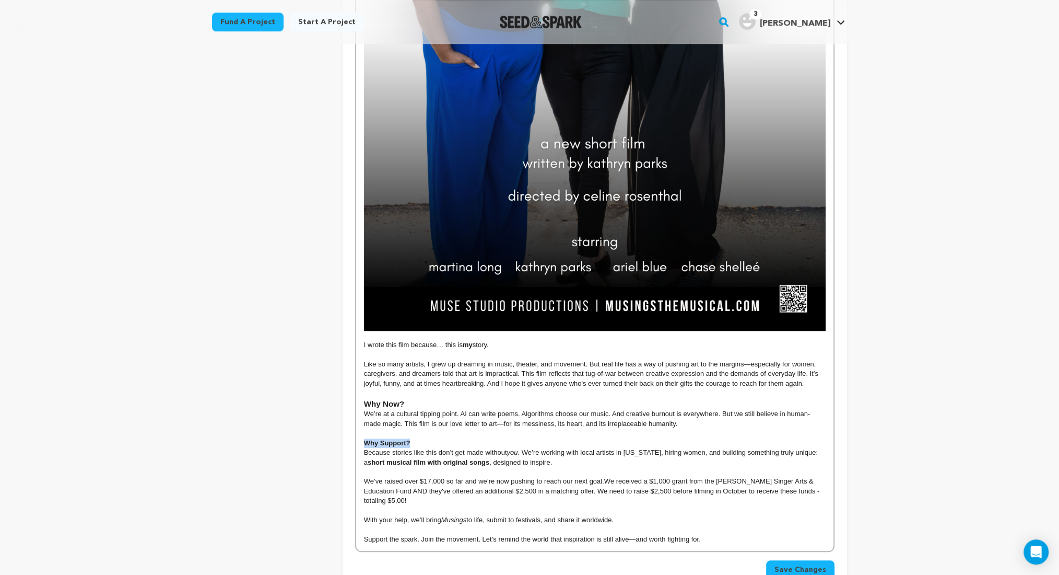
drag, startPoint x: 423, startPoint y: 441, endPoint x: 354, endPoint y: 441, distance: 68.4
click at [354, 441] on div "Tell your audience about this project This is what people will see when they sc…" at bounding box center [595, 21] width 505 height 1158
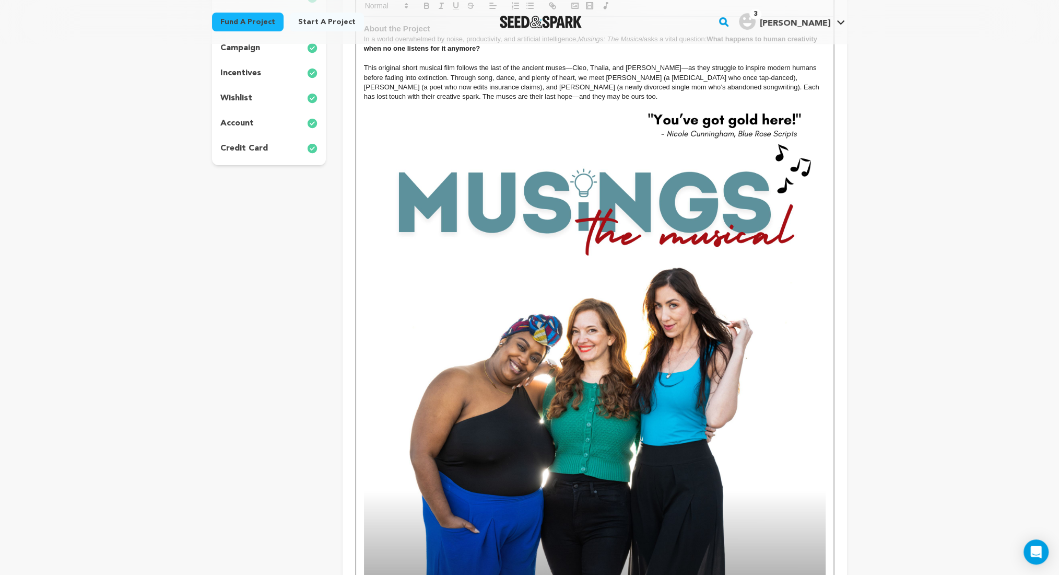
scroll to position [0, 0]
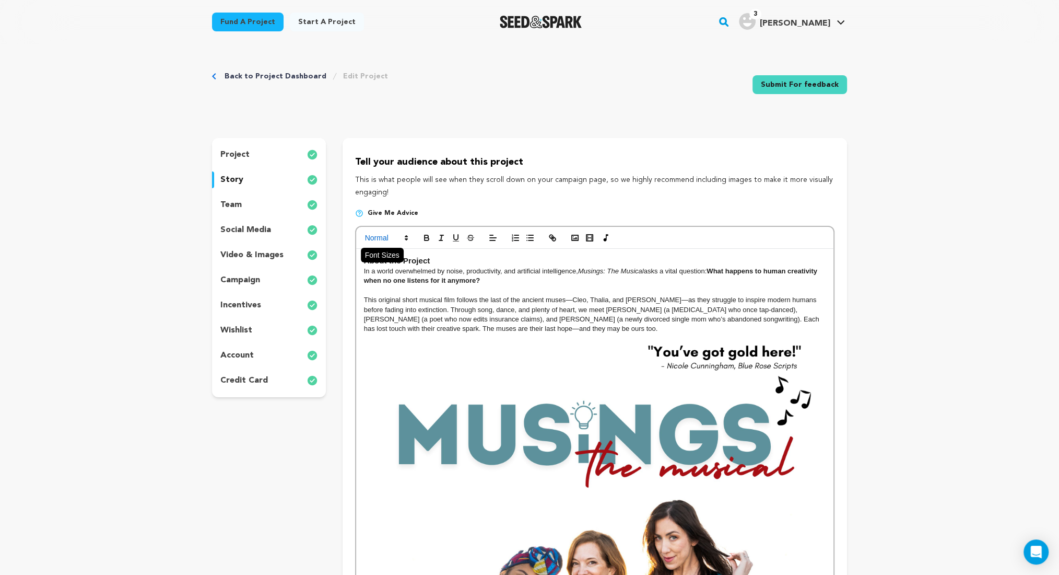
click at [405, 235] on icon at bounding box center [406, 237] width 9 height 9
click at [396, 305] on span at bounding box center [398, 304] width 67 height 18
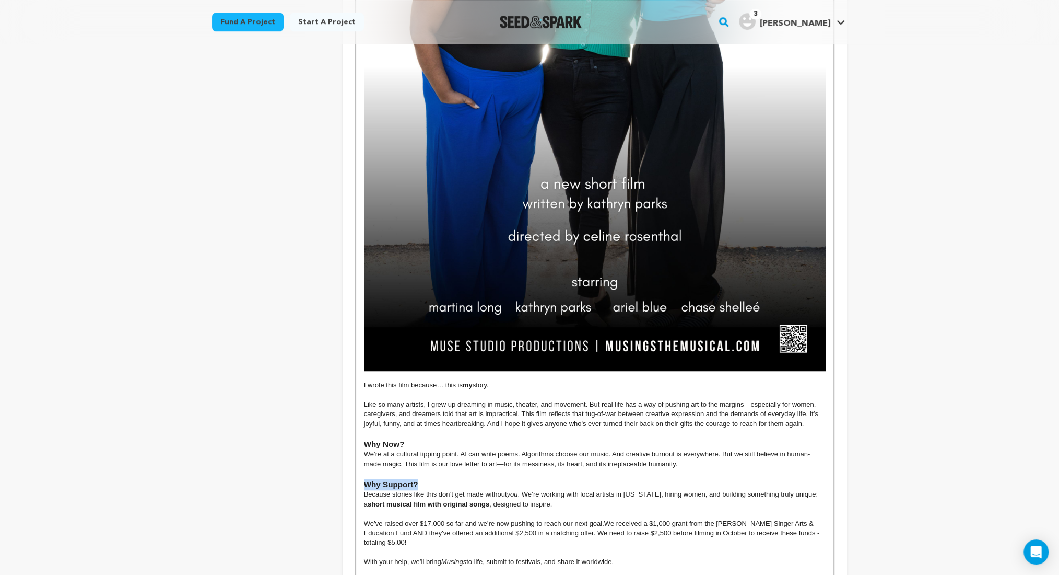
scroll to position [696, 0]
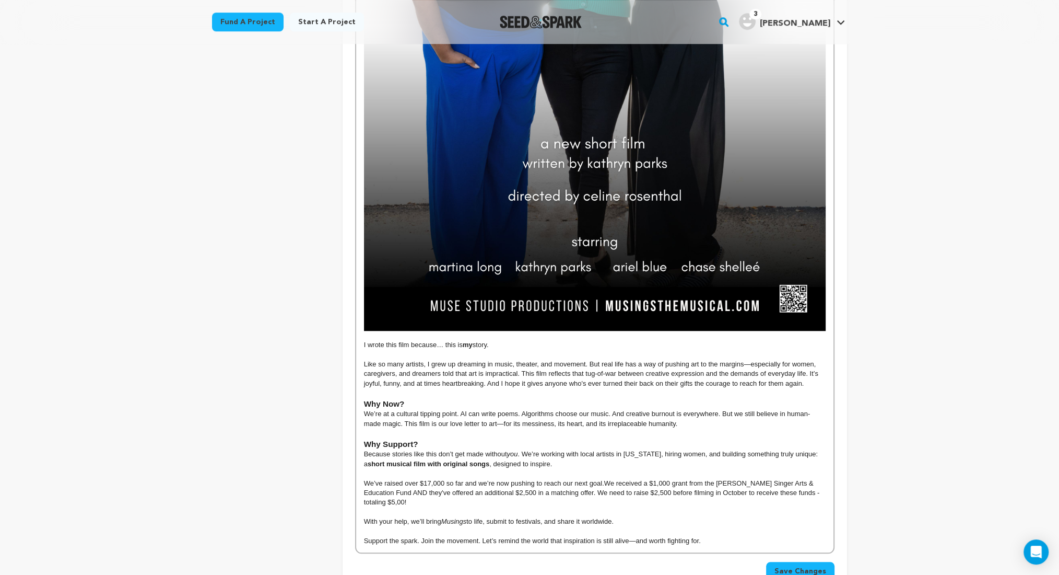
click at [476, 474] on p at bounding box center [595, 473] width 462 height 9
drag, startPoint x: 423, startPoint y: 403, endPoint x: 353, endPoint y: 399, distance: 70.1
click at [359, 401] on div "About the Project In a world overwhelmed by noise, productivity, and artificial…" at bounding box center [594, 52] width 477 height 1000
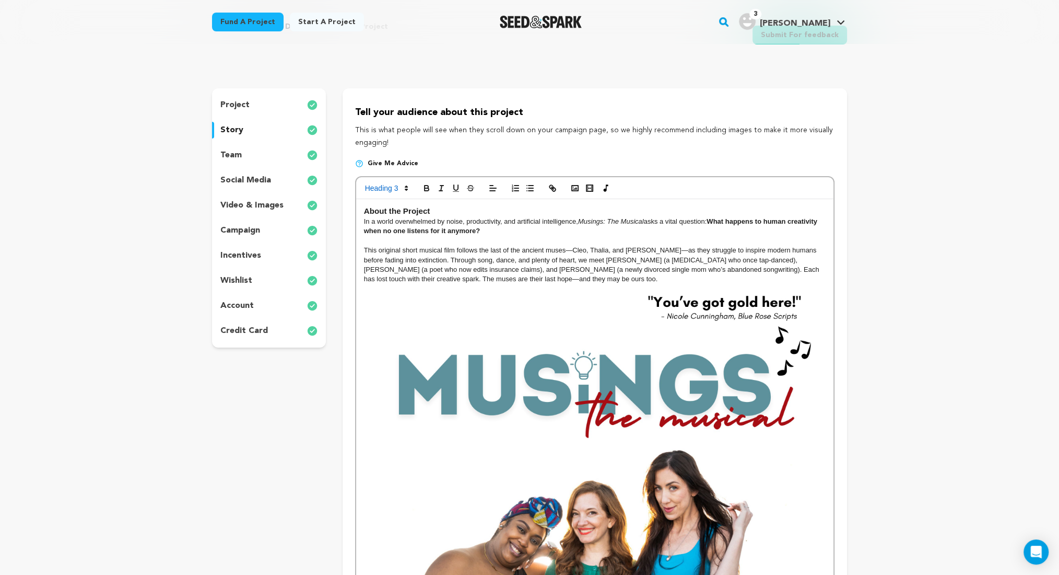
scroll to position [0, 0]
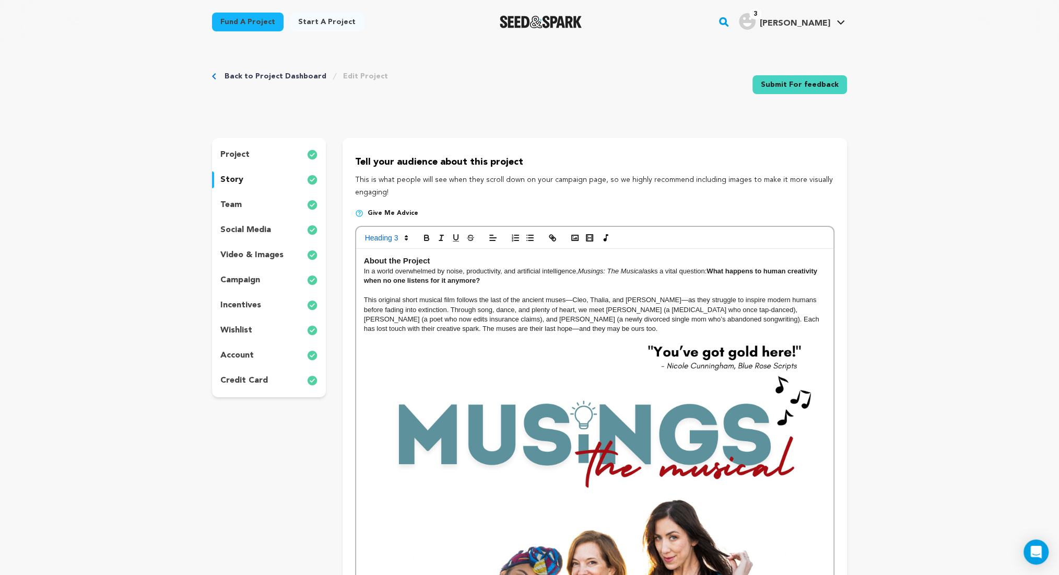
click at [424, 256] on h3 "About the Project" at bounding box center [595, 260] width 462 height 11
drag, startPoint x: 436, startPoint y: 262, endPoint x: 381, endPoint y: 261, distance: 54.3
click at [381, 261] on h3 "About the Project" at bounding box center [595, 260] width 462 height 11
click at [473, 322] on p "This original short musical film follows the last of the ancient muses—Cleo, Th…" at bounding box center [595, 314] width 462 height 39
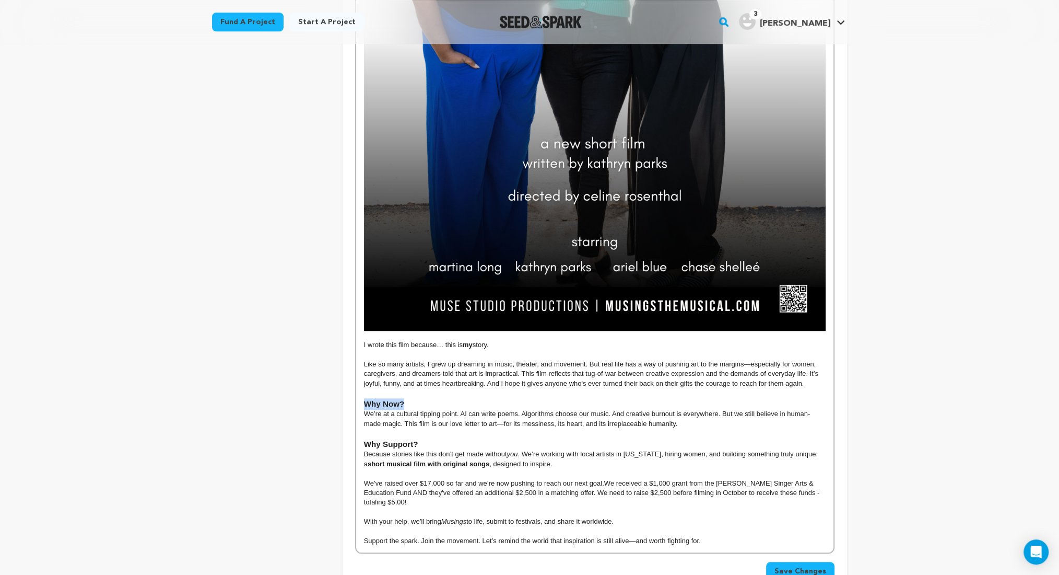
drag, startPoint x: 415, startPoint y: 403, endPoint x: 354, endPoint y: 400, distance: 60.7
click at [354, 400] on div "Tell your audience about this project This is what people will see when they sc…" at bounding box center [595, 22] width 505 height 1160
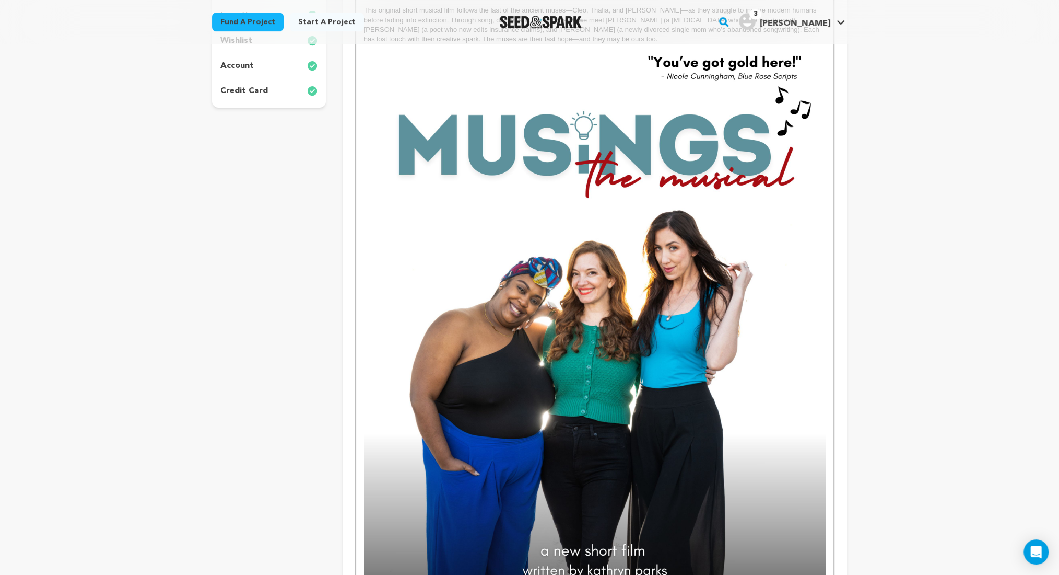
scroll to position [0, 0]
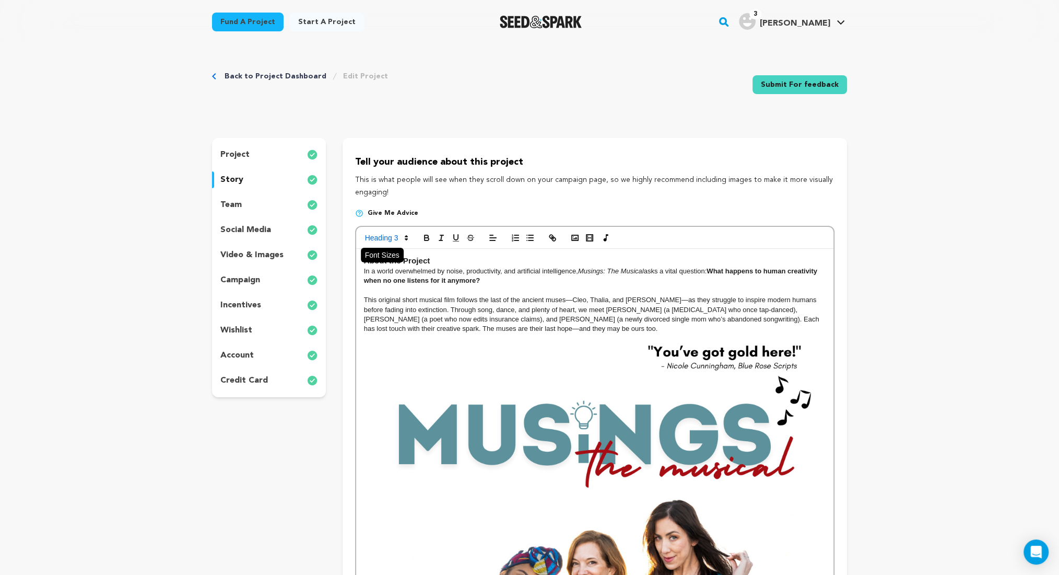
click at [406, 238] on icon at bounding box center [406, 237] width 9 height 9
click at [406, 307] on span at bounding box center [398, 304] width 67 height 18
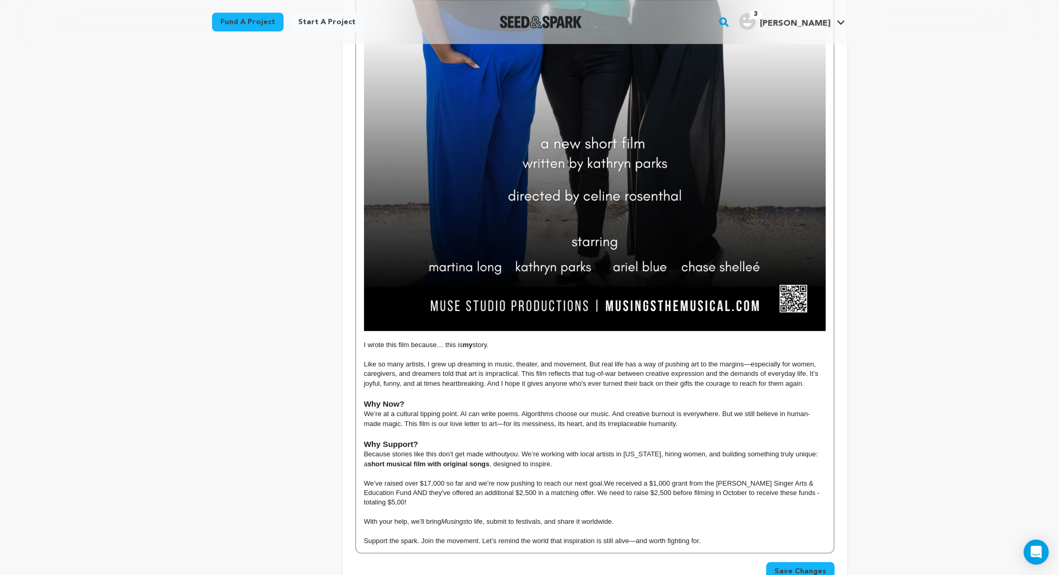
click at [502, 486] on p "We’ve raised over $17,000 so far and we’re now pushing to reach our next goal. …" at bounding box center [595, 493] width 462 height 29
click at [380, 500] on span "We received a $1,000 grant from the Johnson Singer Arts & Education Fund AND th…" at bounding box center [593, 492] width 458 height 27
click at [637, 500] on p "We’ve raised over $17,000 so far and we’re now pushing to reach our next goal. …" at bounding box center [595, 493] width 462 height 29
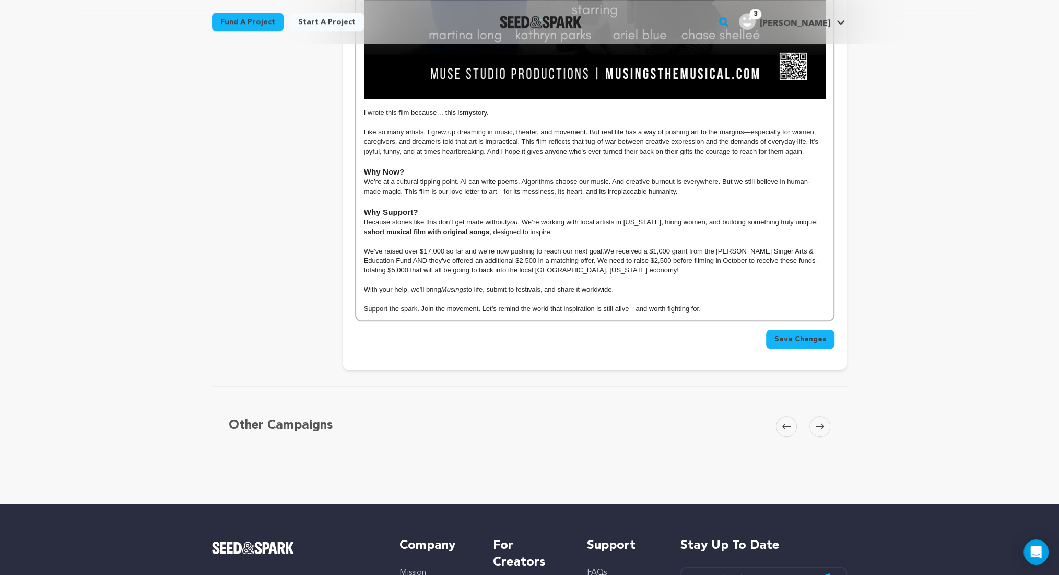
click at [813, 336] on span "Save Changes" at bounding box center [801, 339] width 52 height 10
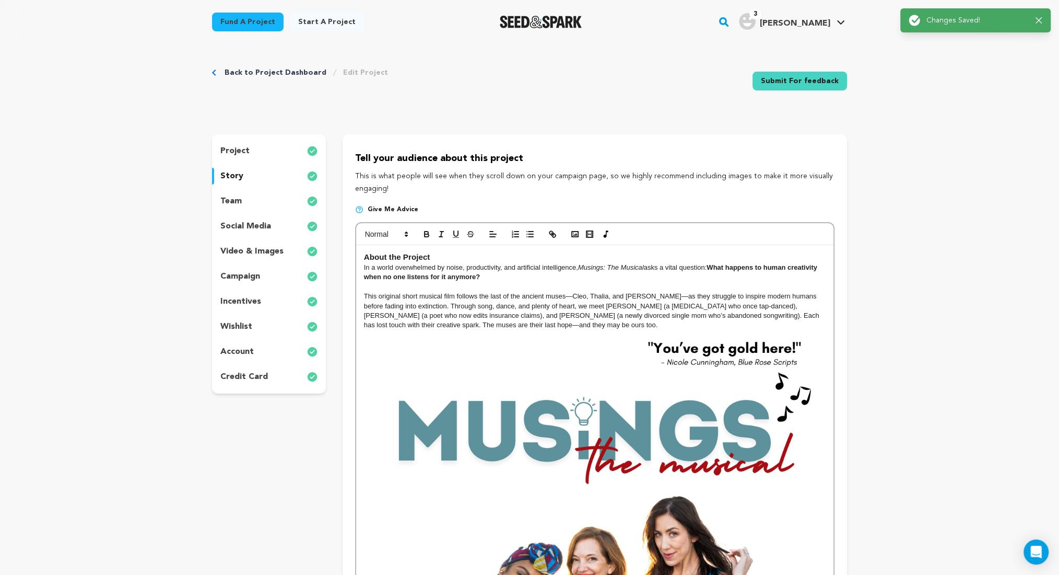
scroll to position [0, 0]
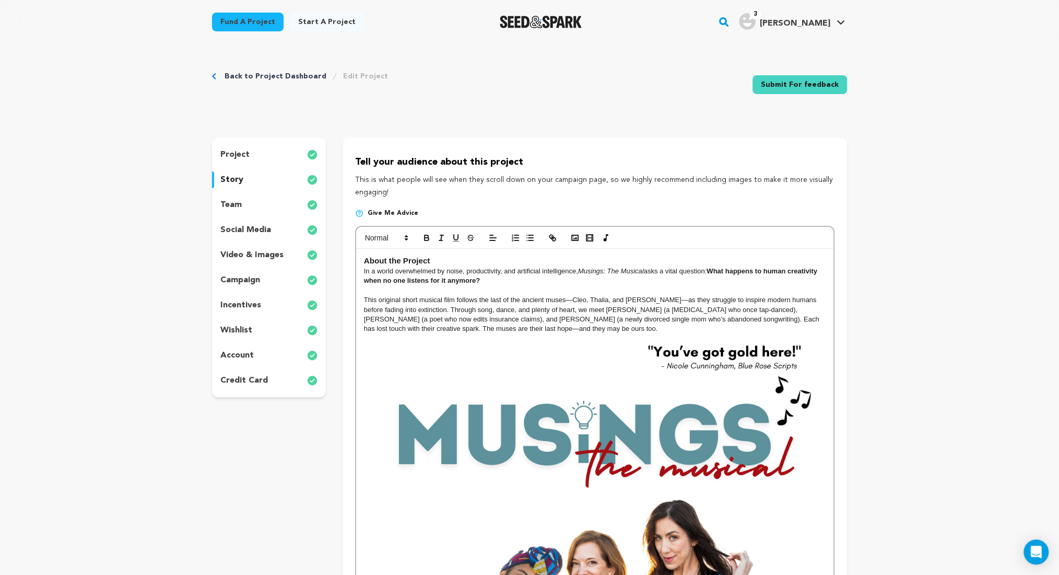
click at [263, 73] on link "Back to Project Dashboard" at bounding box center [276, 76] width 102 height 10
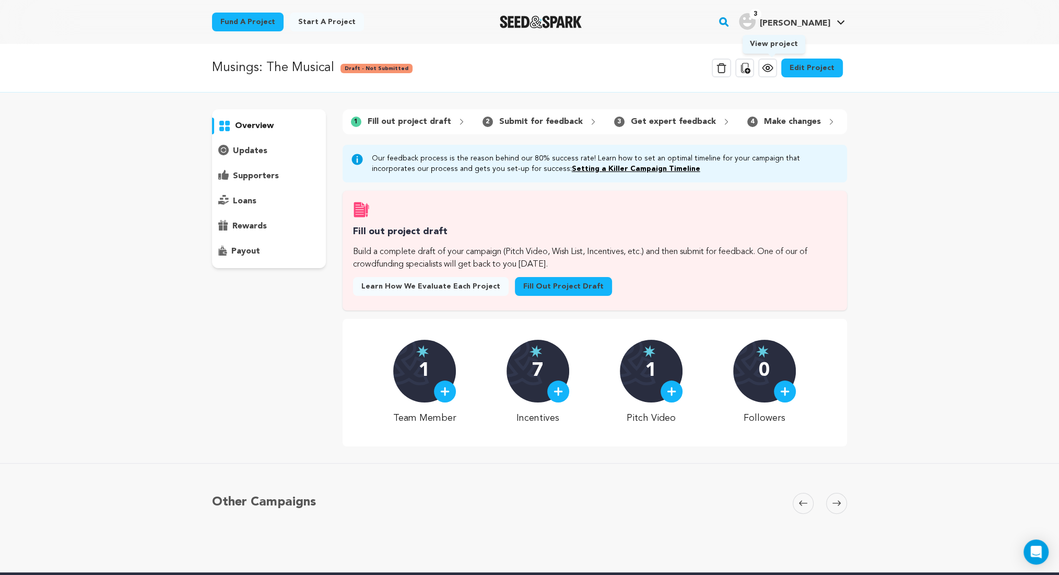
click at [774, 74] on icon at bounding box center [768, 68] width 13 height 13
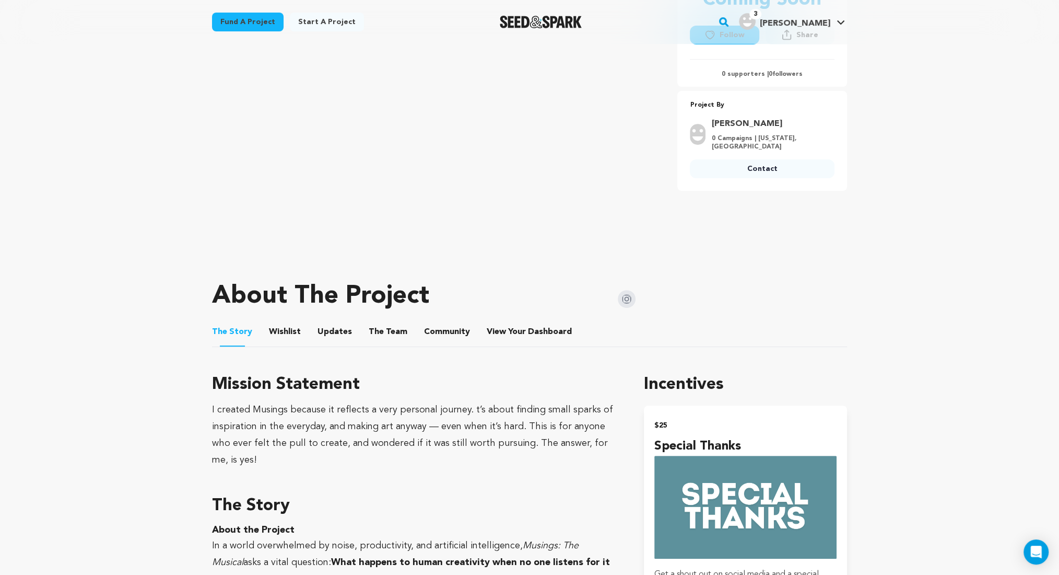
scroll to position [464, 0]
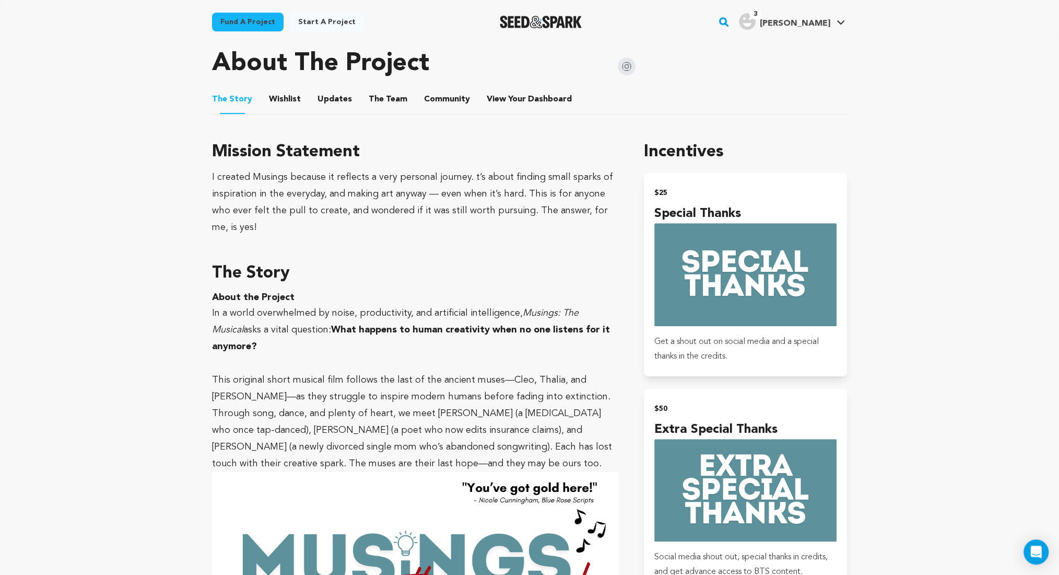
click at [281, 97] on button "Wishlist" at bounding box center [285, 101] width 25 height 25
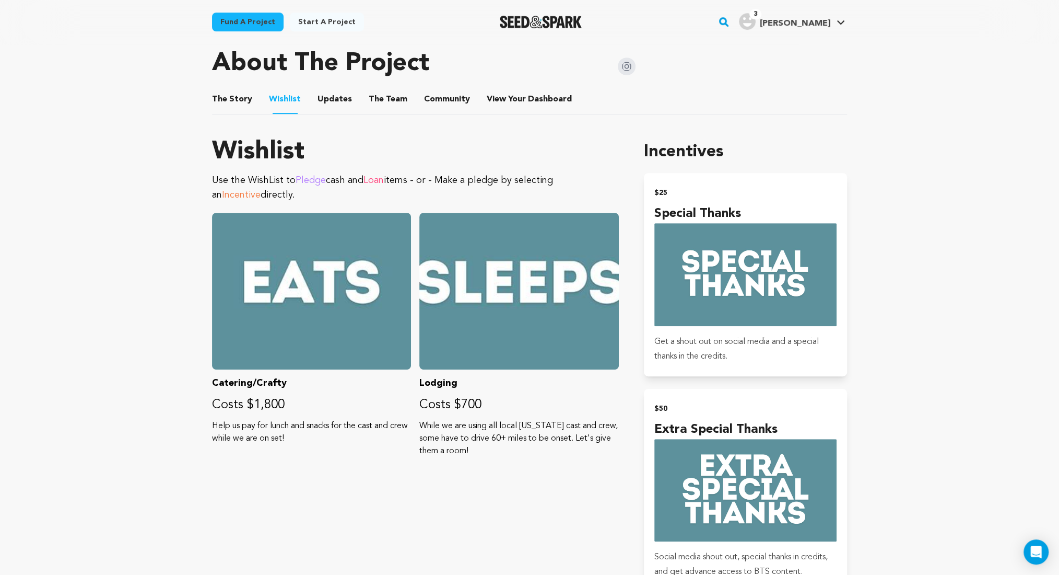
click at [328, 97] on button "Updates" at bounding box center [334, 101] width 25 height 25
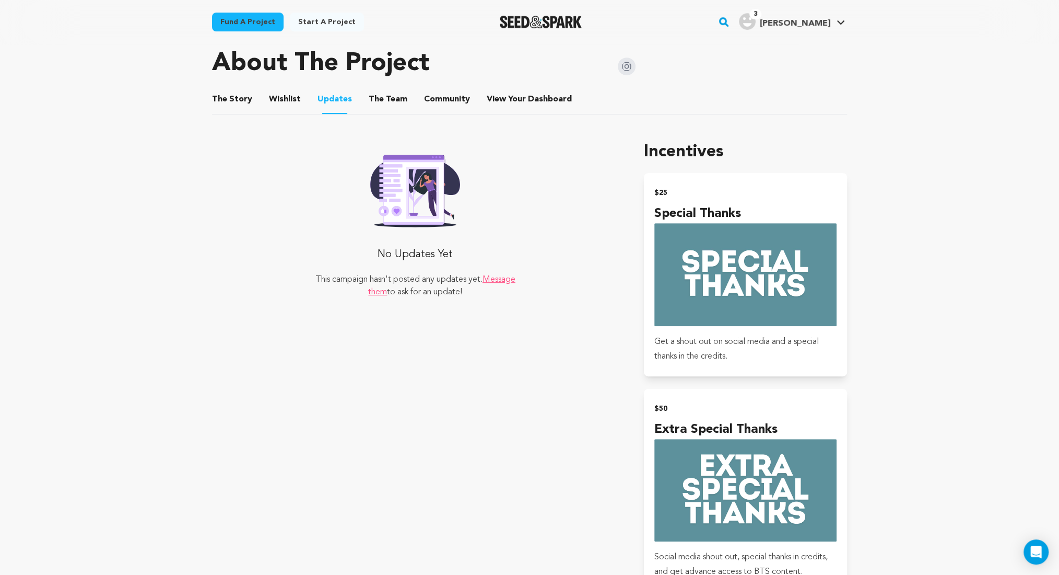
click at [253, 101] on ul "The Story The Story Wishlist Wishlist Updates Updates The Team The Team Communi…" at bounding box center [529, 100] width 635 height 30
click at [281, 96] on button "Wishlist" at bounding box center [285, 101] width 25 height 25
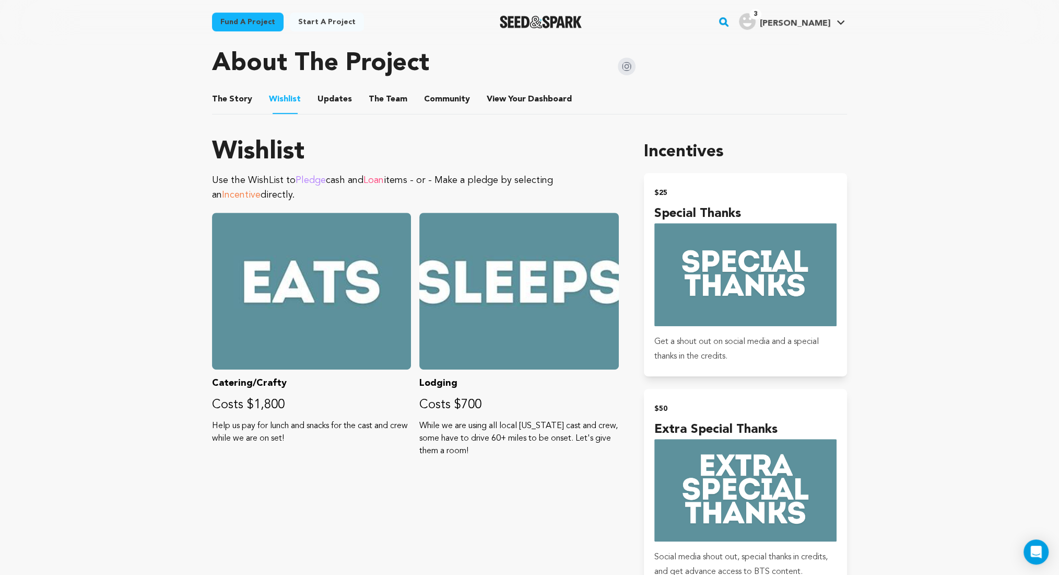
click at [304, 99] on ul "The Story The Story Wishlist Wishlist Updates Updates The Team The Team Communi…" at bounding box center [529, 100] width 635 height 30
click at [323, 99] on button "Updates" at bounding box center [334, 101] width 25 height 25
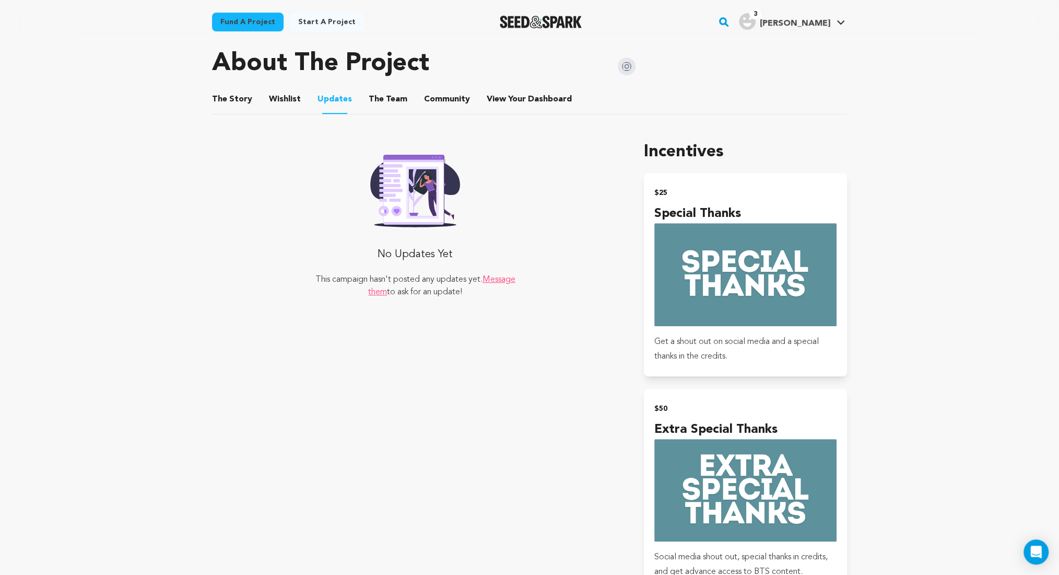
click at [383, 98] on button "The Team" at bounding box center [388, 101] width 25 height 25
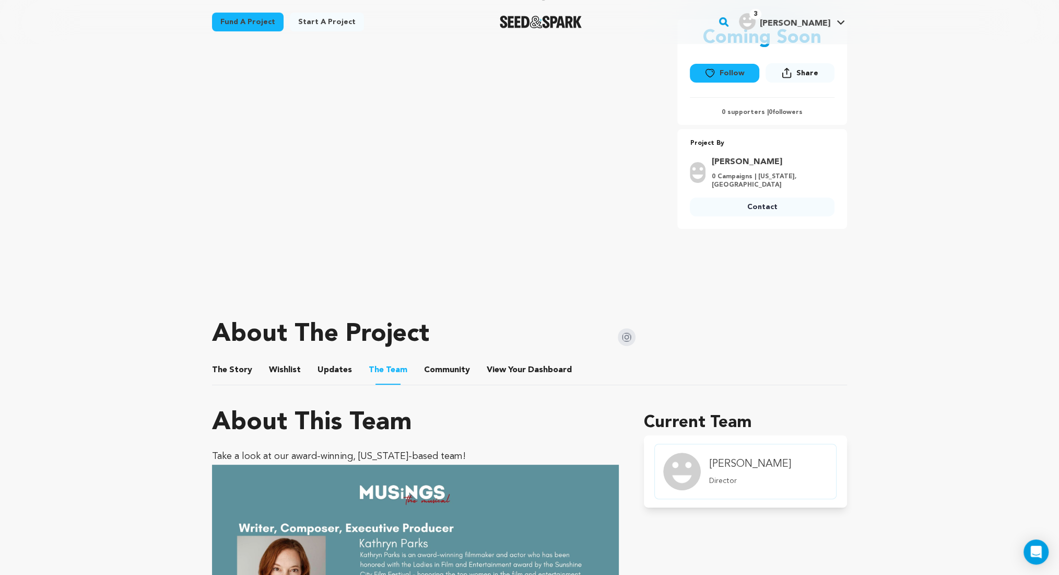
scroll to position [426, 0]
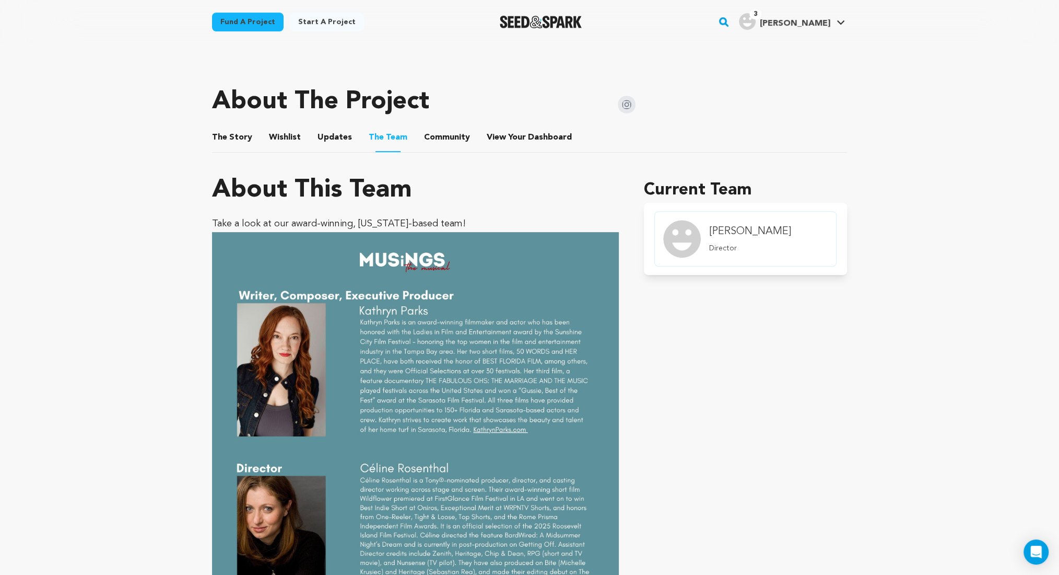
click at [434, 125] on li "Community Community" at bounding box center [447, 137] width 46 height 29
click at [438, 135] on button "Community" at bounding box center [447, 139] width 25 height 25
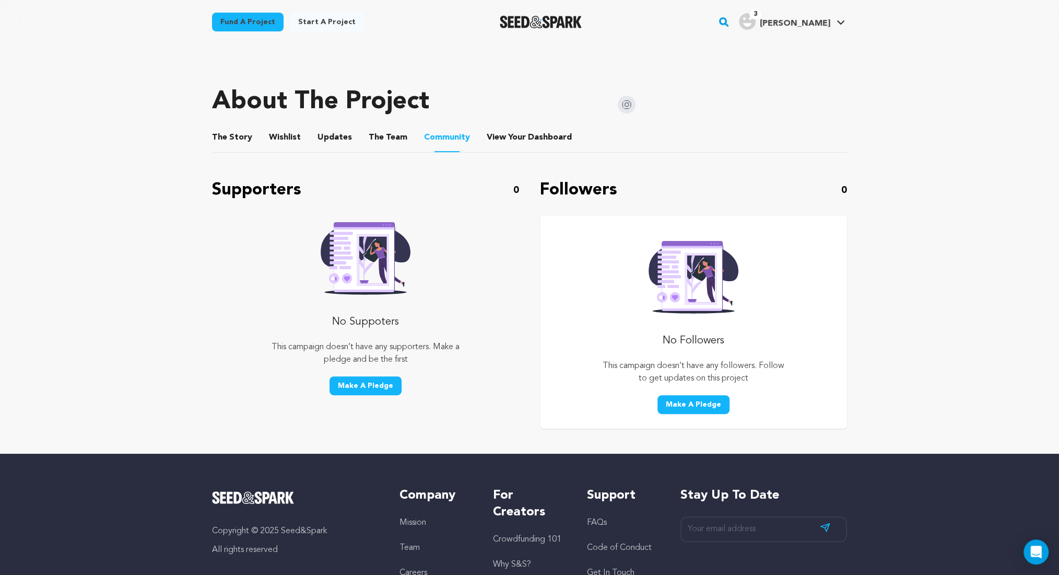
click at [502, 141] on button "View Your Dashboard" at bounding box center [499, 139] width 25 height 25
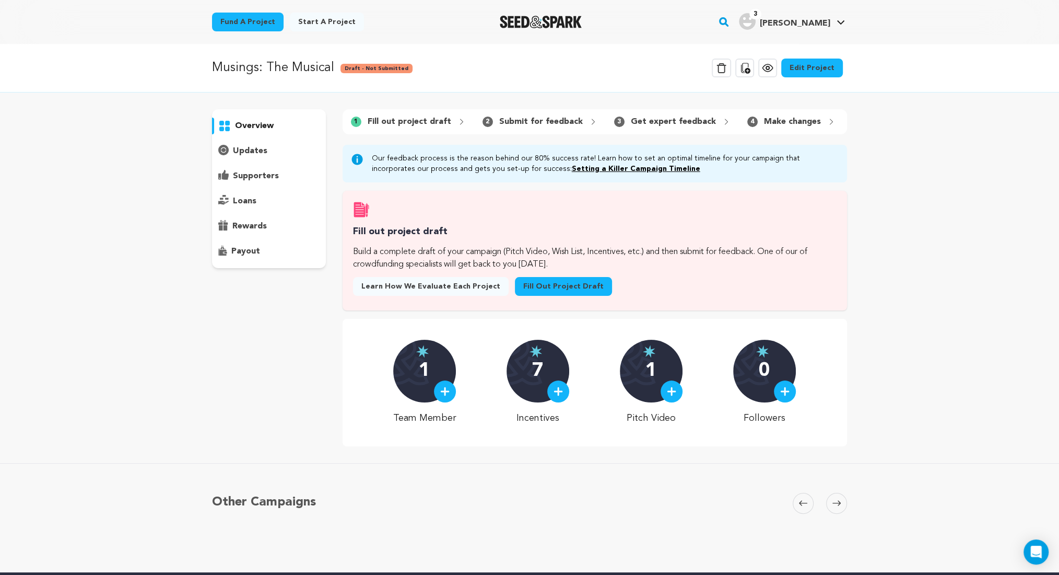
click at [767, 66] on icon at bounding box center [768, 68] width 13 height 13
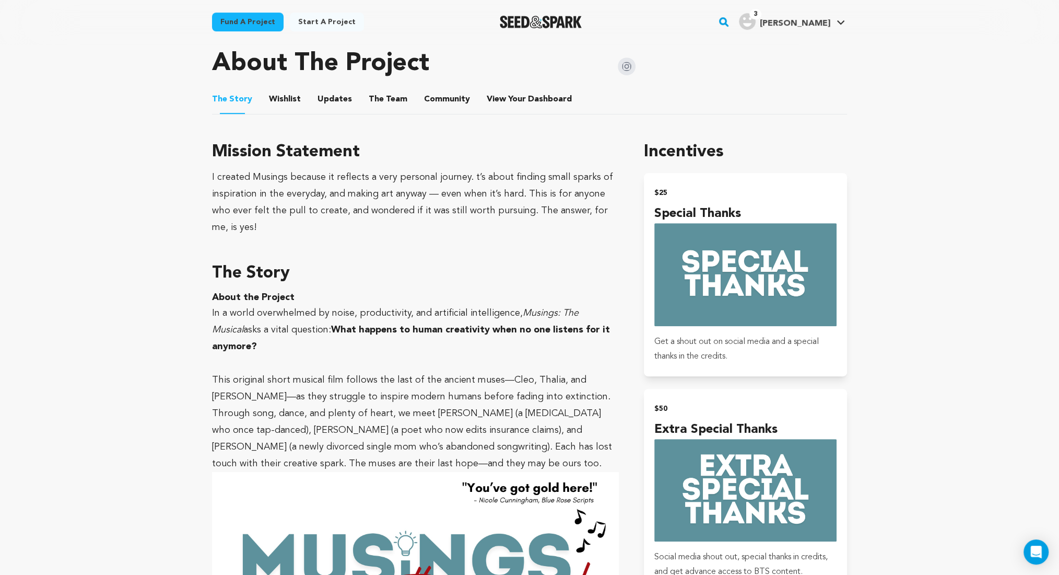
scroll to position [232, 0]
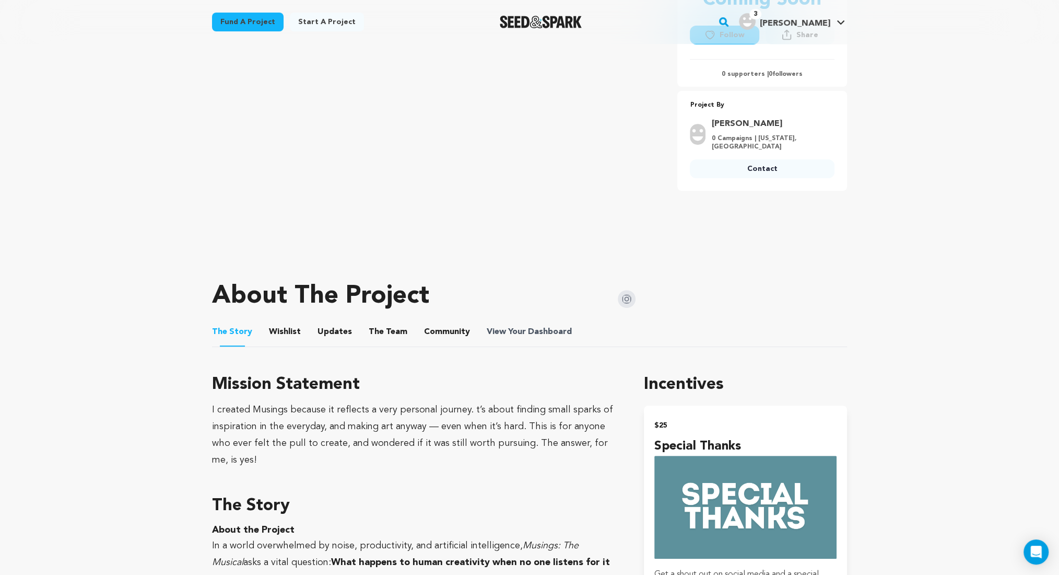
click at [534, 328] on span "Dashboard" at bounding box center [550, 331] width 44 height 13
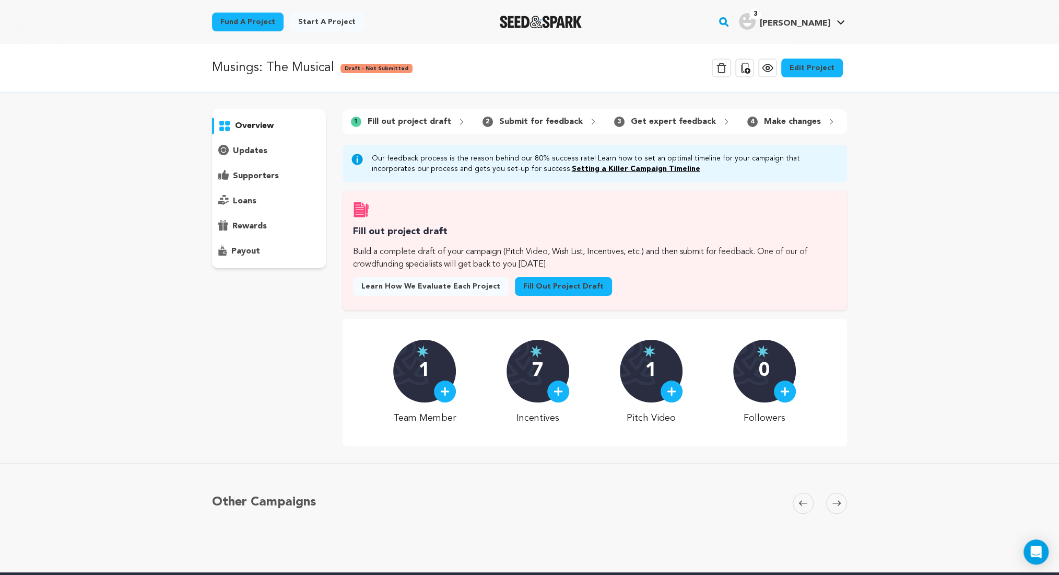
click at [243, 124] on p "overview" at bounding box center [254, 126] width 39 height 13
click at [572, 172] on link "Setting a Killer Campaign Timeline" at bounding box center [636, 168] width 129 height 7
click at [515, 124] on p "Submit for feedback" at bounding box center [541, 121] width 84 height 13
click at [245, 124] on p "overview" at bounding box center [254, 126] width 39 height 13
click at [774, 64] on icon at bounding box center [768, 68] width 13 height 13
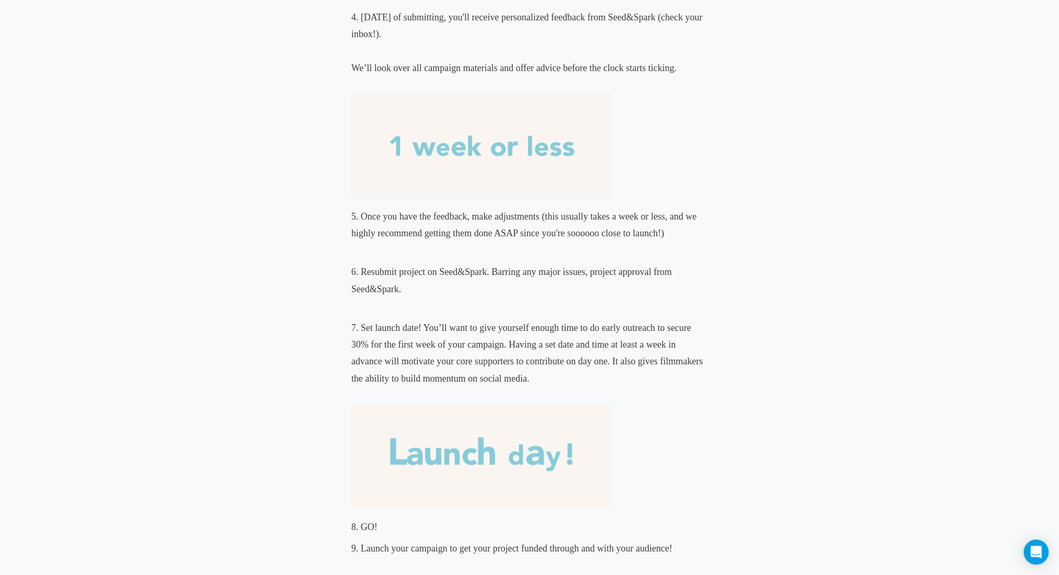
scroll to position [1161, 0]
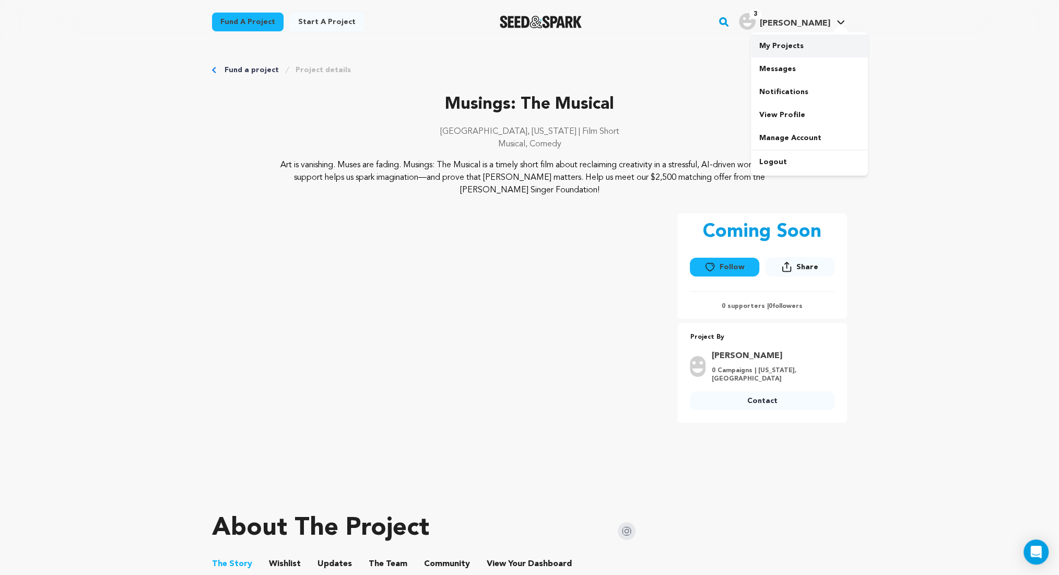
click at [791, 53] on link "My Projects" at bounding box center [809, 45] width 117 height 23
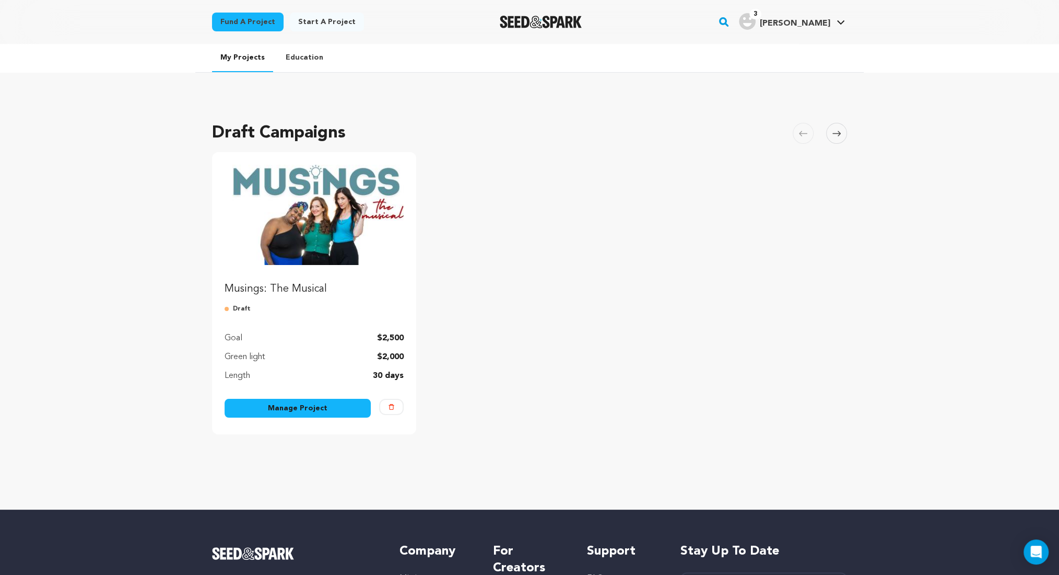
click at [310, 406] on link "Manage Project" at bounding box center [298, 408] width 146 height 19
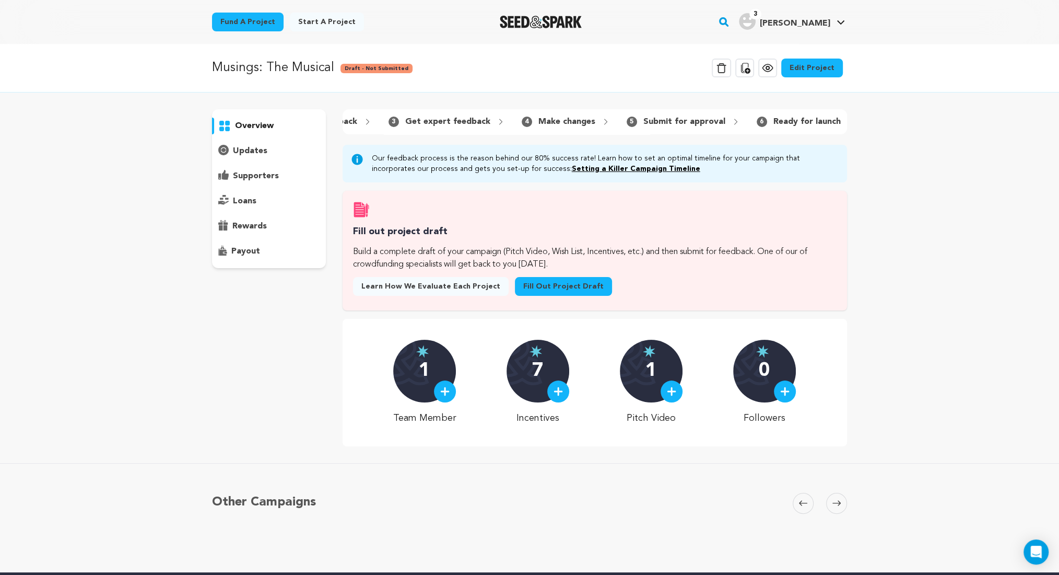
scroll to position [0, 227]
click at [270, 119] on div "overview" at bounding box center [269, 126] width 114 height 17
click at [819, 65] on link "Edit Project" at bounding box center [813, 68] width 62 height 19
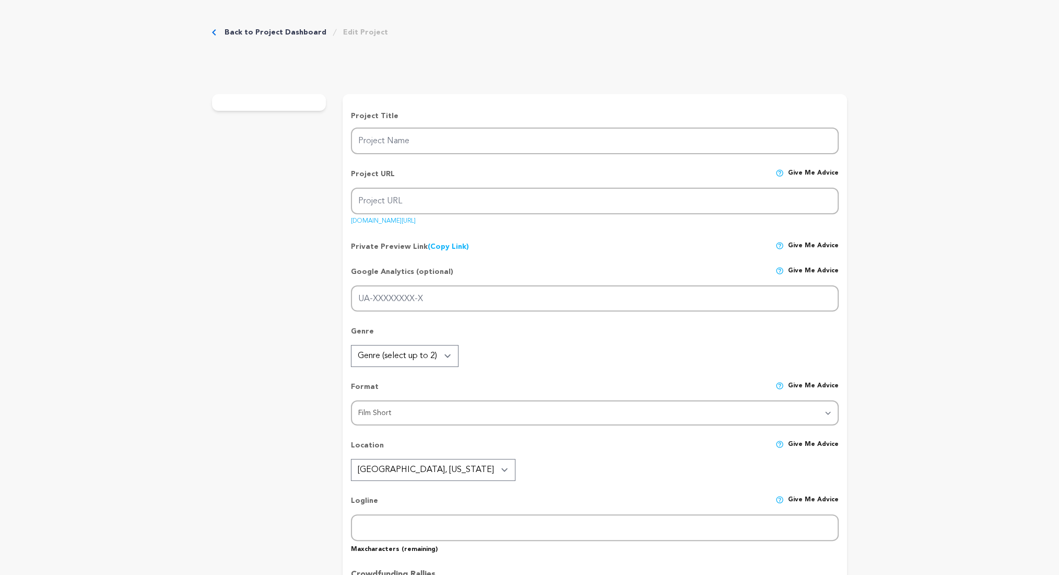
type input "Musings: The Musical"
type input "musings-the-musical"
type input "A quitting singer/songwriter gives in to the pressures of real life, as an anci…"
type textarea "Art is vanishing. Muses are fading. Musings: The Musical is a timely short film…"
type textarea "I created Musings because it reflects a very personal journey. t’s about findin…"
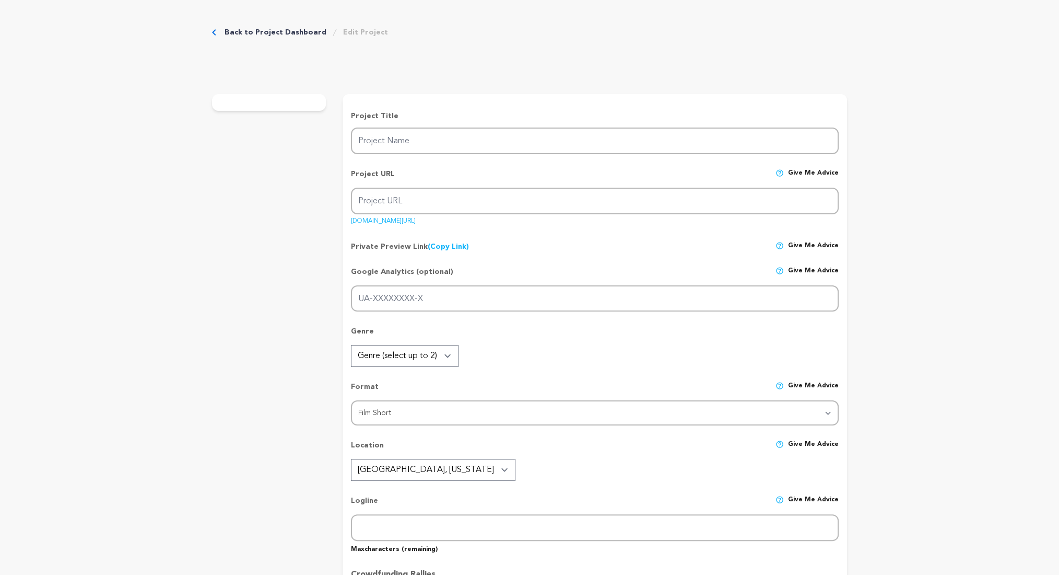
type textarea "Film [US_STATE], Women in Film and Television [US_STATE], From the Heart Produc…"
radio input "true"
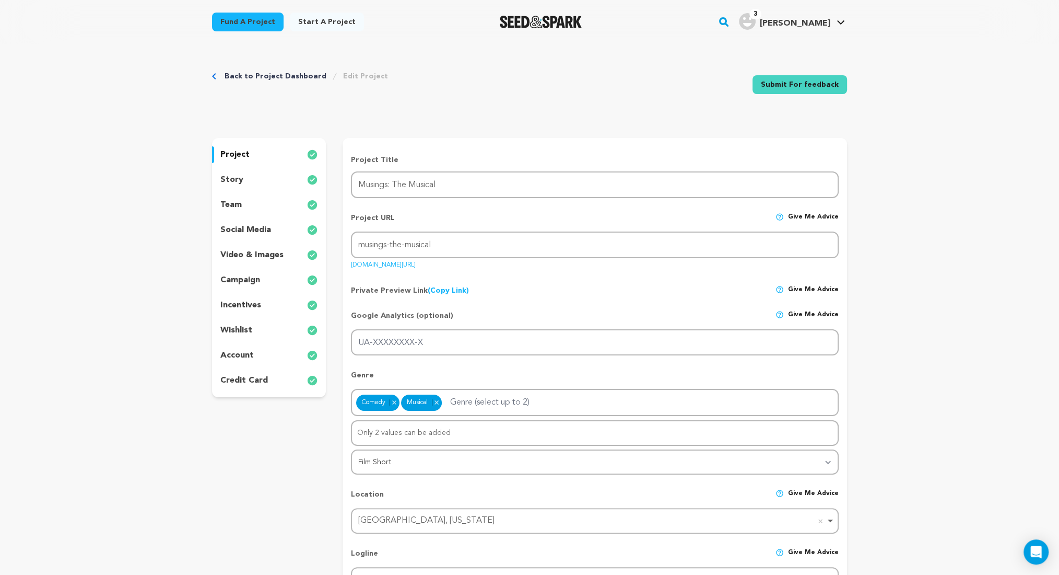
click at [822, 84] on link "Submit For feedback" at bounding box center [800, 84] width 95 height 19
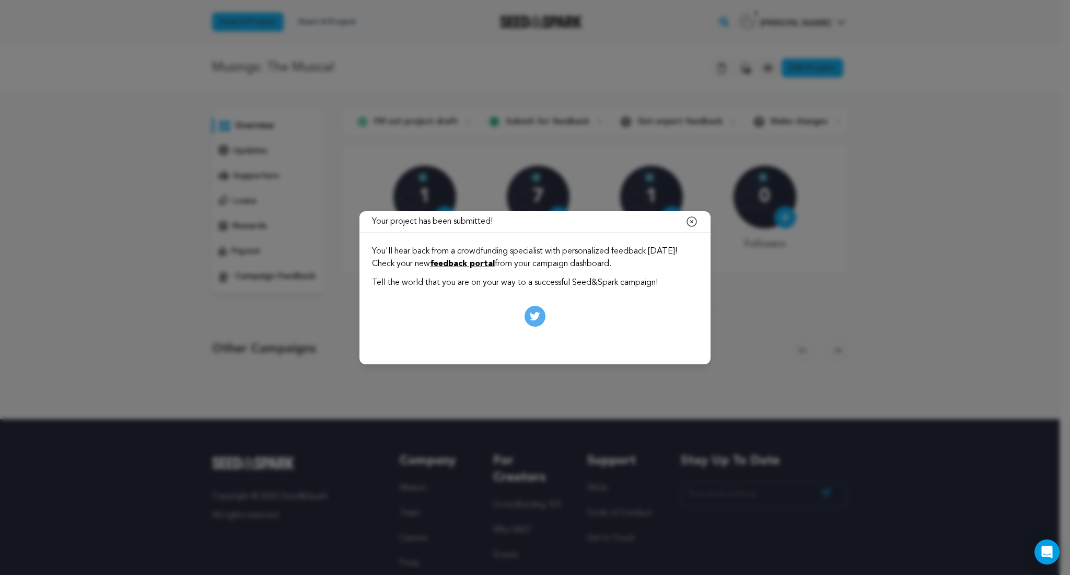
click at [691, 220] on icon "button" at bounding box center [691, 221] width 13 height 13
